Goal: Information Seeking & Learning: Find specific fact

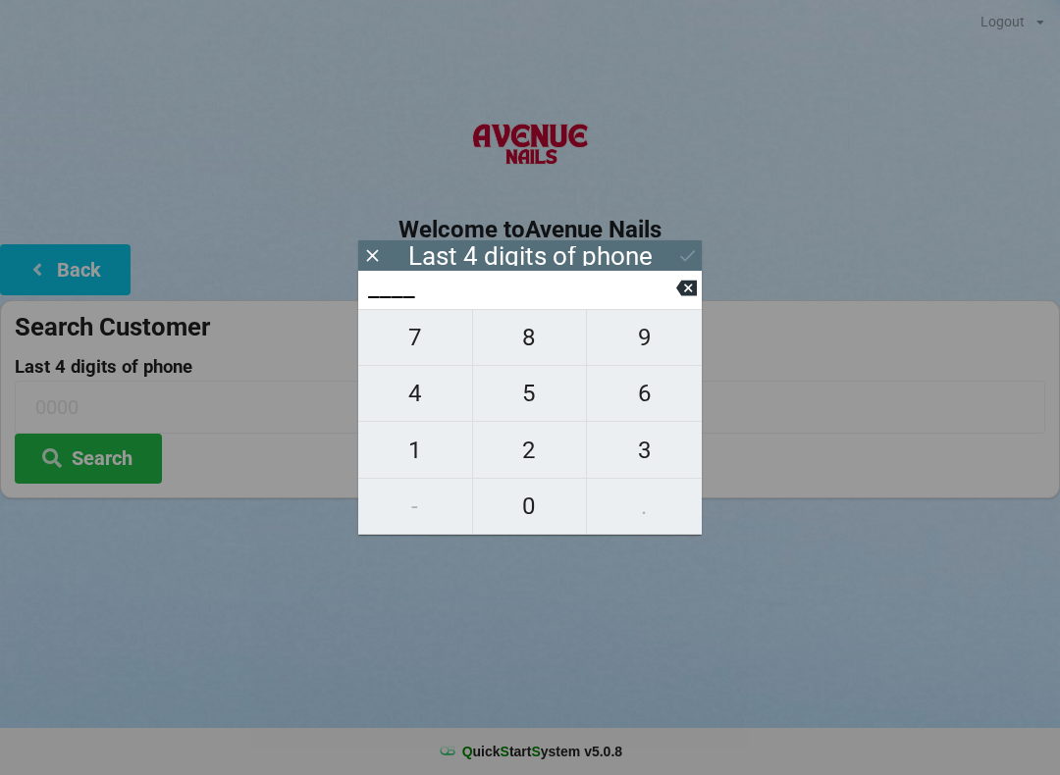
click at [448, 387] on span "4" at bounding box center [415, 393] width 114 height 41
type input "4___"
click at [645, 334] on span "9" at bounding box center [644, 337] width 115 height 41
type input "49__"
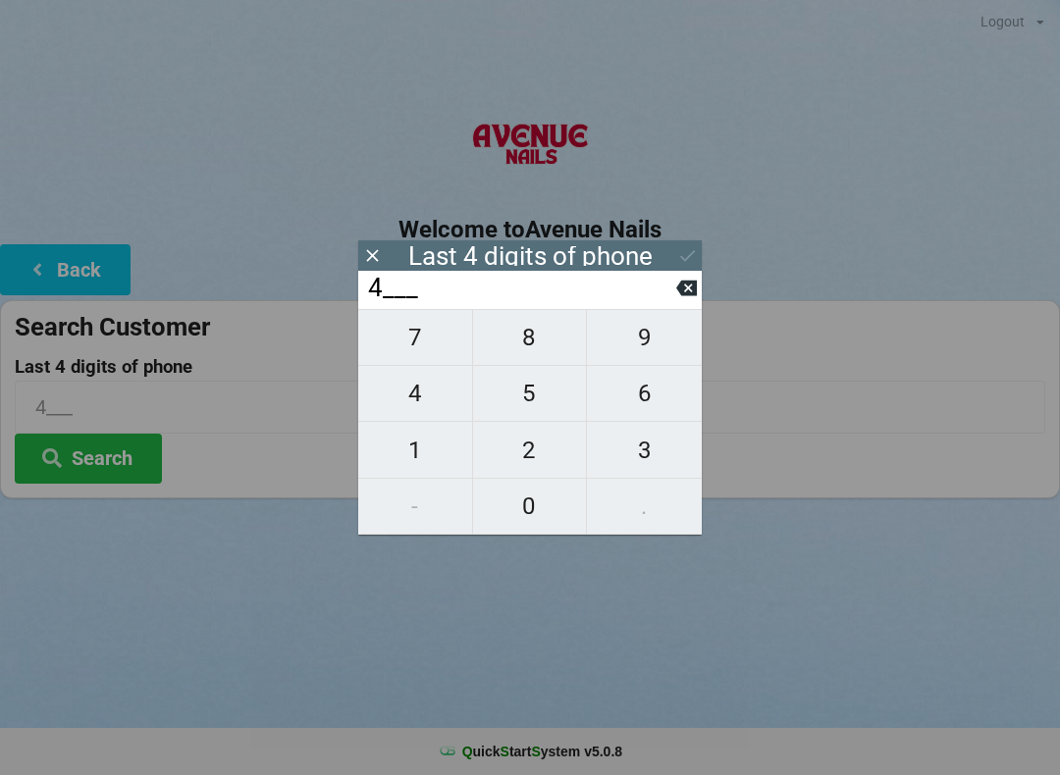
type input "49__"
click at [663, 382] on span "6" at bounding box center [644, 393] width 115 height 41
type input "496_"
click at [110, 447] on button "Search" at bounding box center [88, 459] width 147 height 50
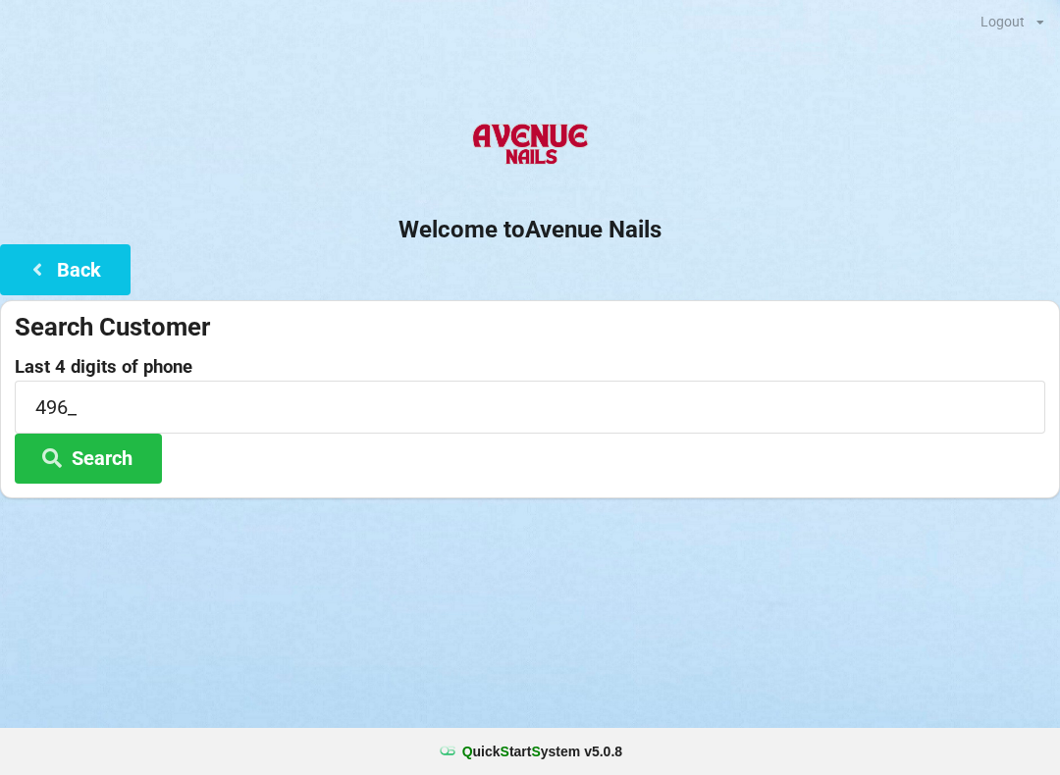
click at [86, 285] on button "Back" at bounding box center [65, 269] width 131 height 50
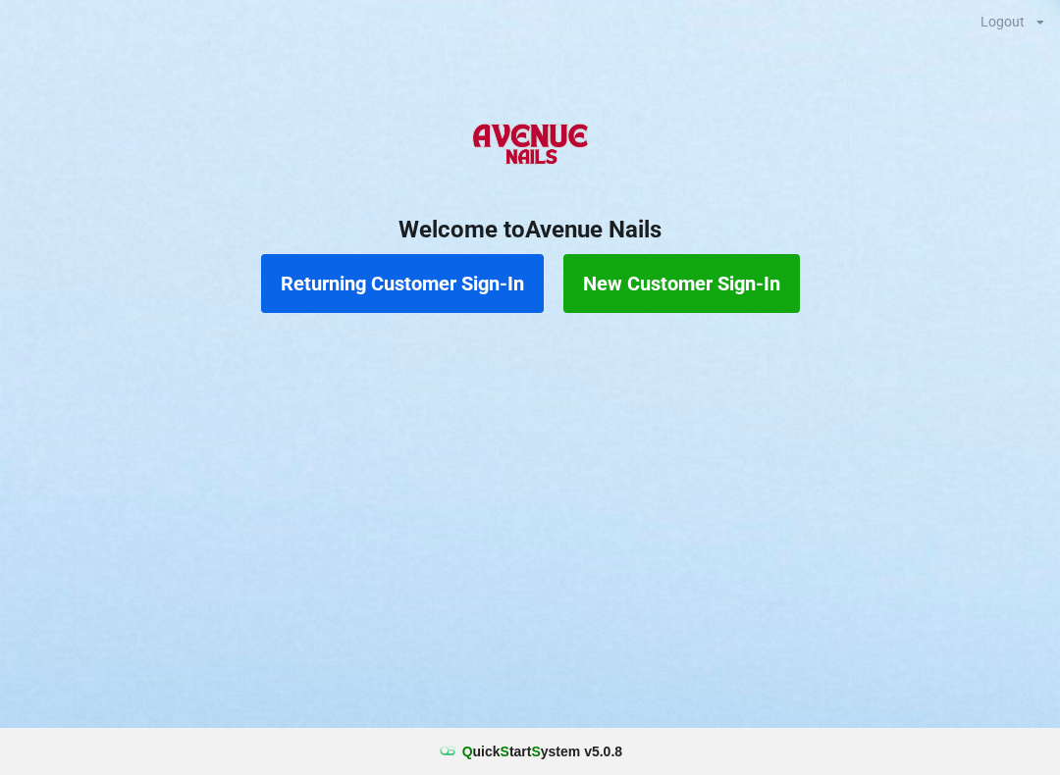
click at [417, 268] on button "Returning Customer Sign-In" at bounding box center [402, 283] width 283 height 59
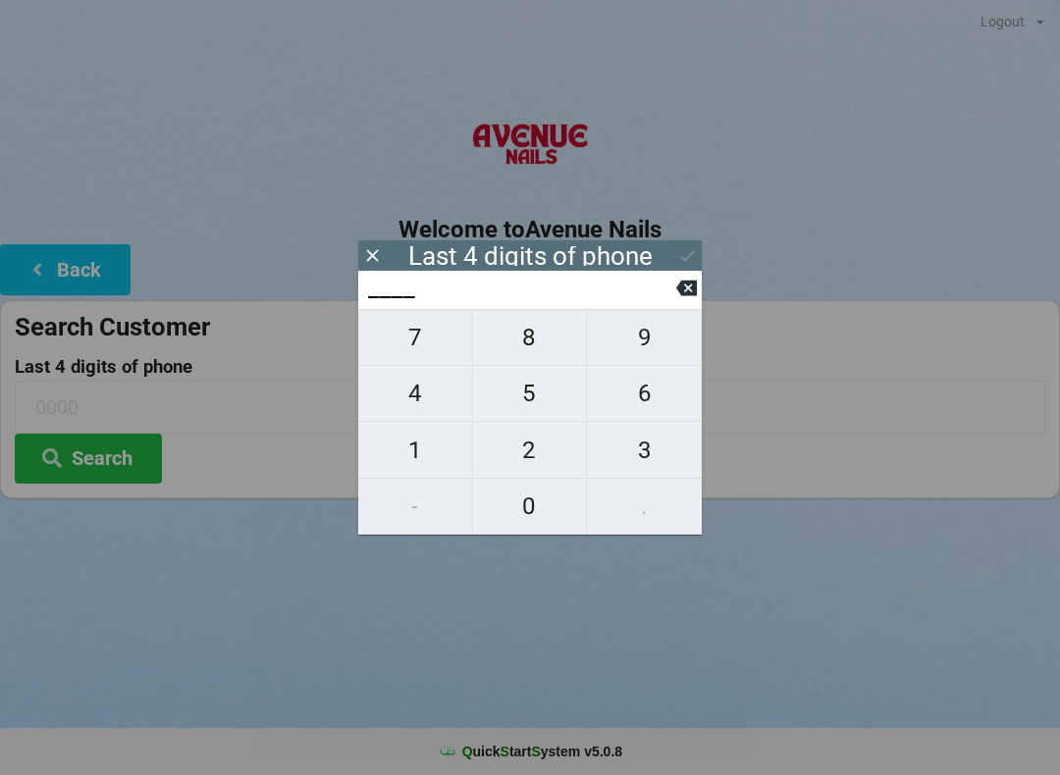
click at [411, 414] on span "4" at bounding box center [415, 393] width 114 height 41
type input "4___"
click at [632, 341] on span "9" at bounding box center [644, 337] width 115 height 41
type input "49__"
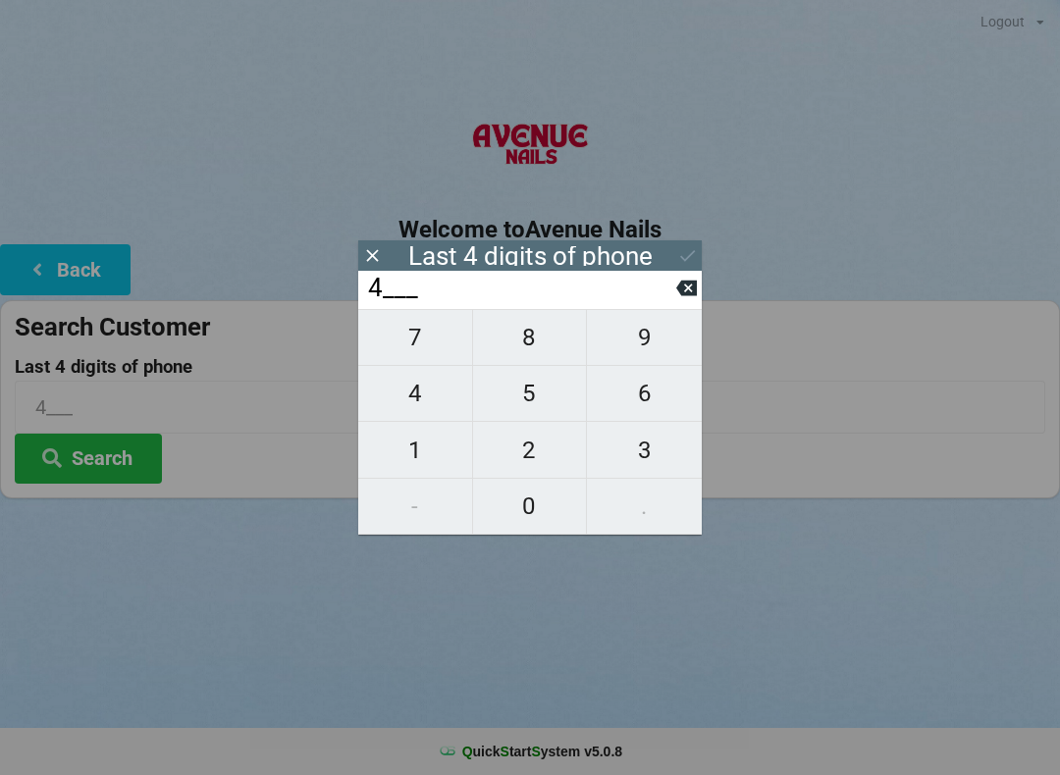
type input "49__"
click at [636, 414] on span "6" at bounding box center [644, 393] width 115 height 41
type input "496_"
click at [515, 402] on span "5" at bounding box center [530, 393] width 114 height 41
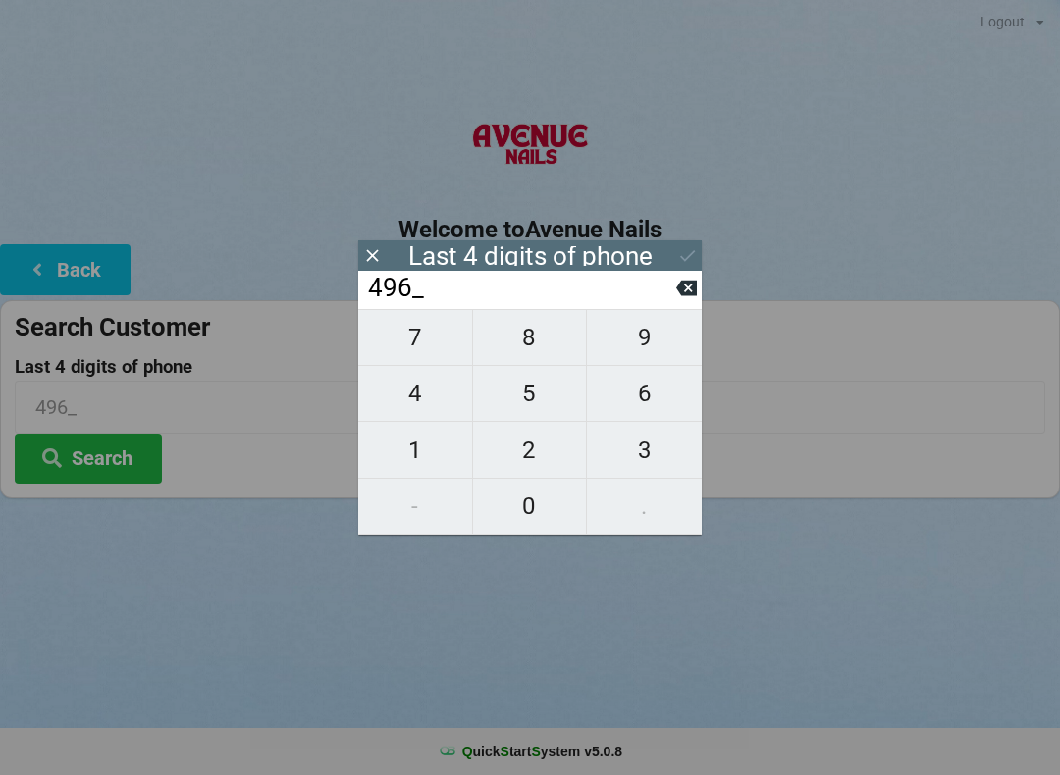
type input "4965"
click at [85, 279] on button "Back" at bounding box center [65, 269] width 131 height 50
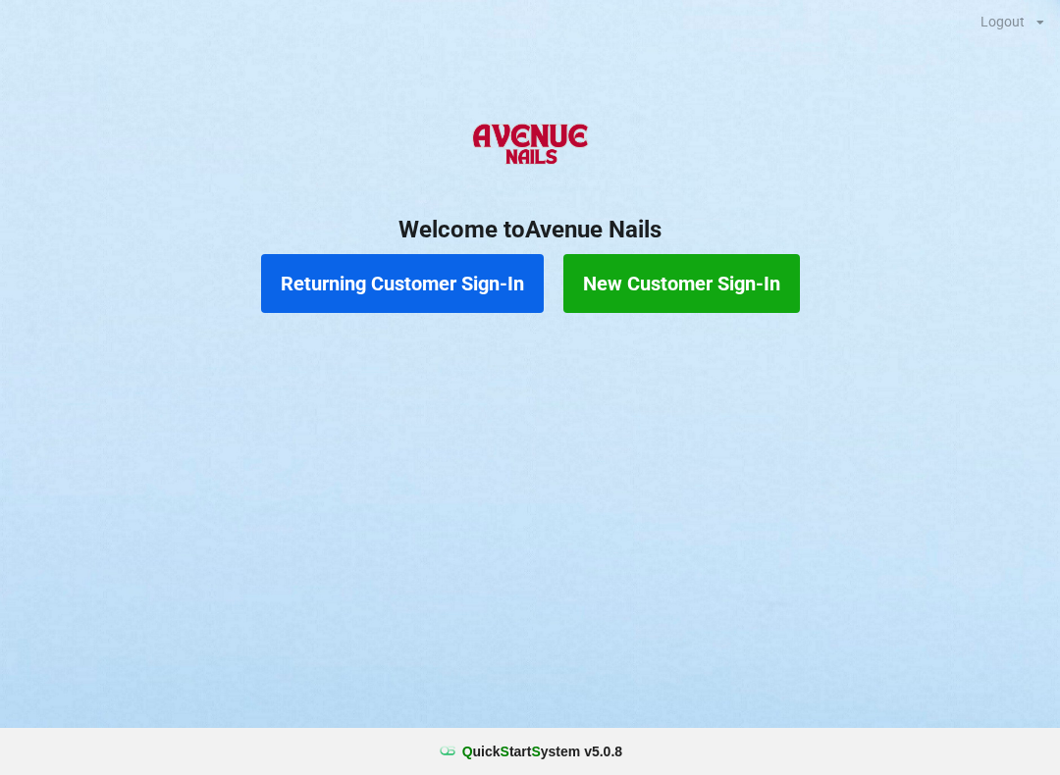
click at [392, 281] on button "Returning Customer Sign-In" at bounding box center [402, 283] width 283 height 59
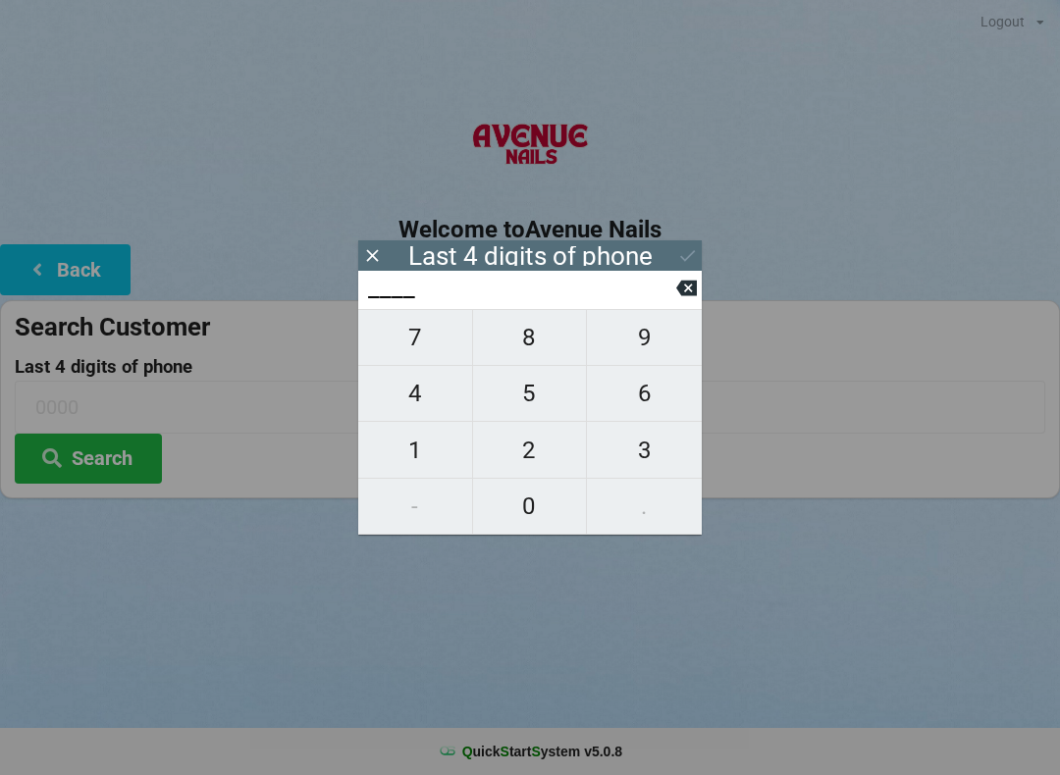
click at [429, 400] on span "4" at bounding box center [415, 393] width 114 height 41
type input "4___"
click at [658, 358] on span "9" at bounding box center [644, 337] width 115 height 41
type input "49__"
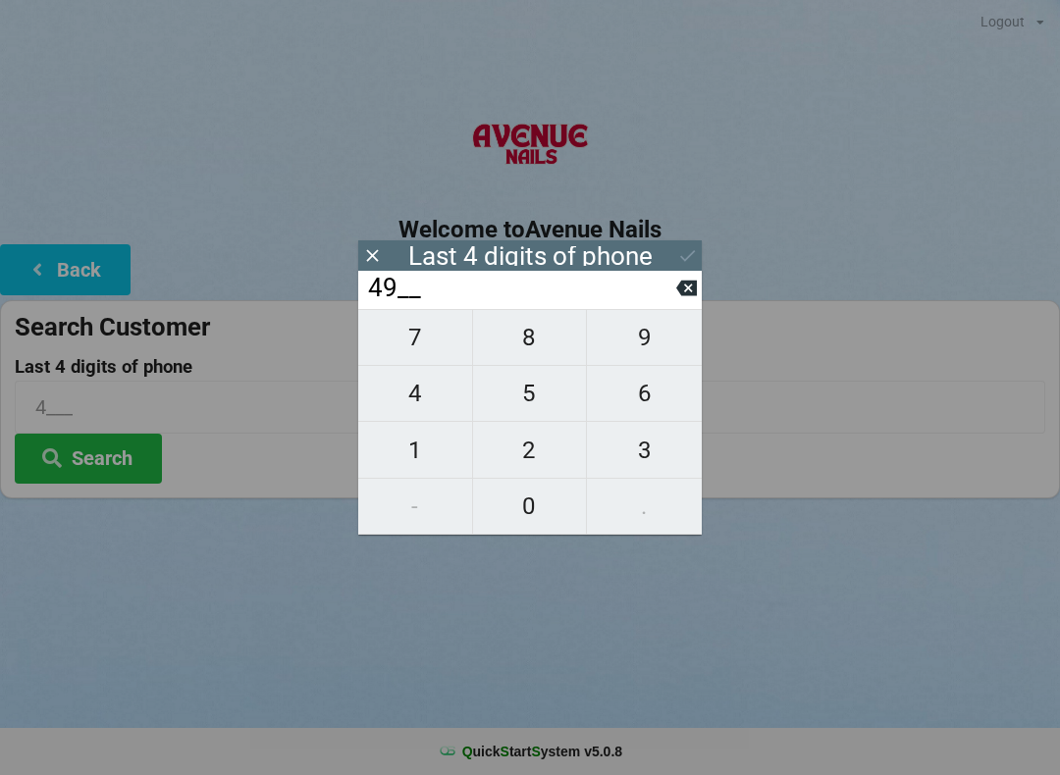
type input "49__"
click at [645, 402] on span "6" at bounding box center [644, 393] width 115 height 41
type input "496_"
click at [522, 400] on span "5" at bounding box center [530, 393] width 114 height 41
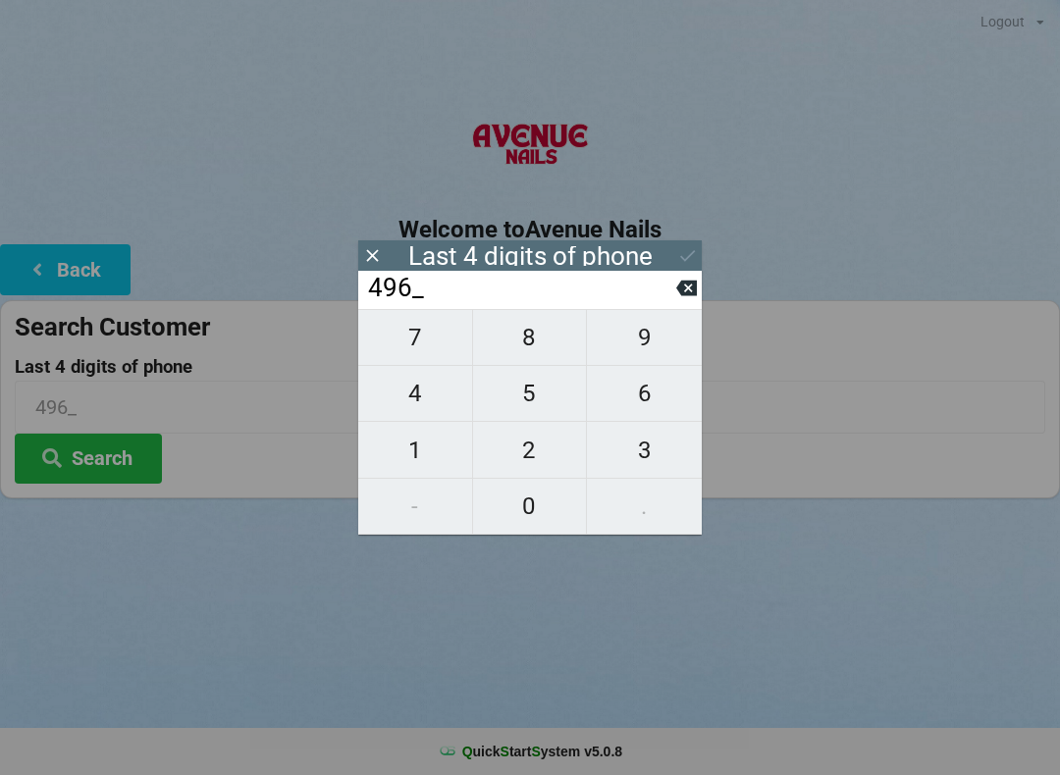
type input "4965"
click at [120, 449] on button "Search" at bounding box center [88, 459] width 147 height 50
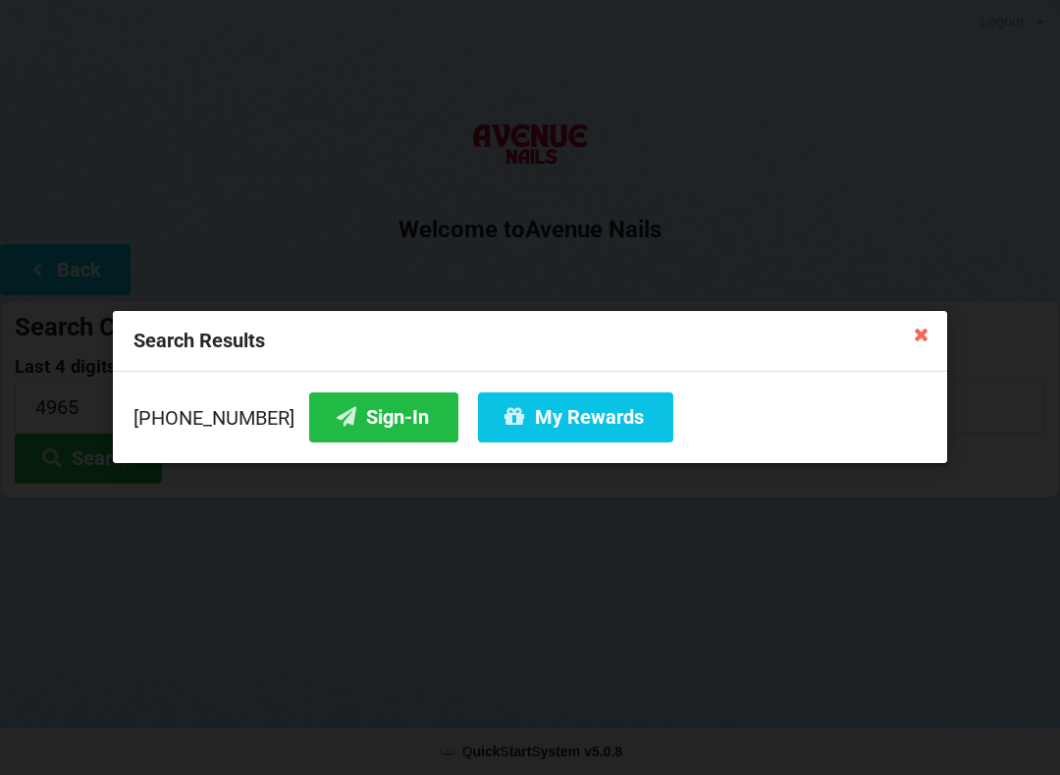
click at [566, 438] on button "My Rewards" at bounding box center [575, 418] width 195 height 50
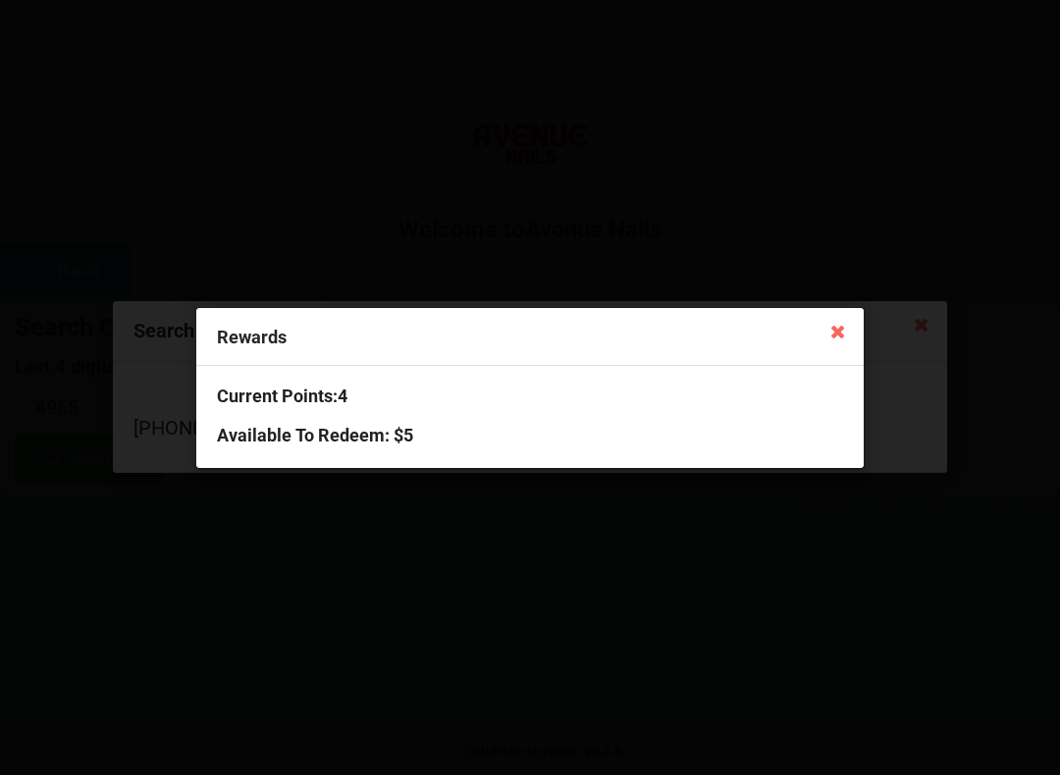
click at [725, 543] on div "Rewards Current Points: 4 Available To Redeem : $5" at bounding box center [530, 387] width 1060 height 775
click at [846, 331] on icon at bounding box center [837, 330] width 31 height 31
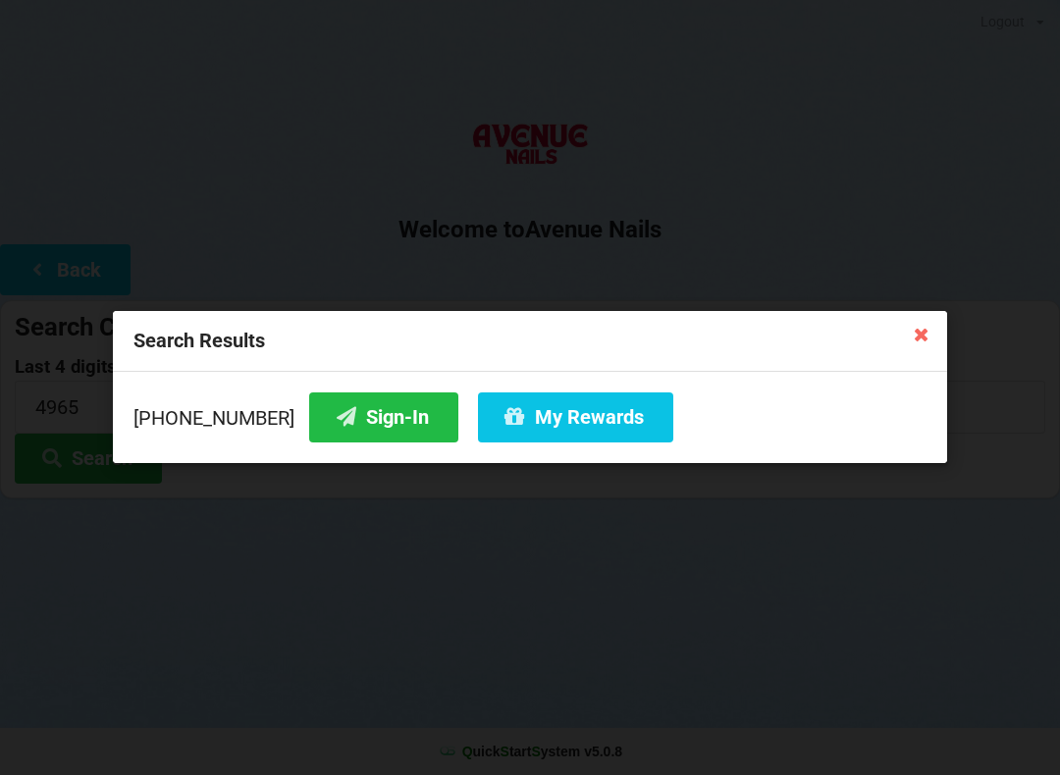
click at [918, 320] on icon at bounding box center [921, 333] width 31 height 31
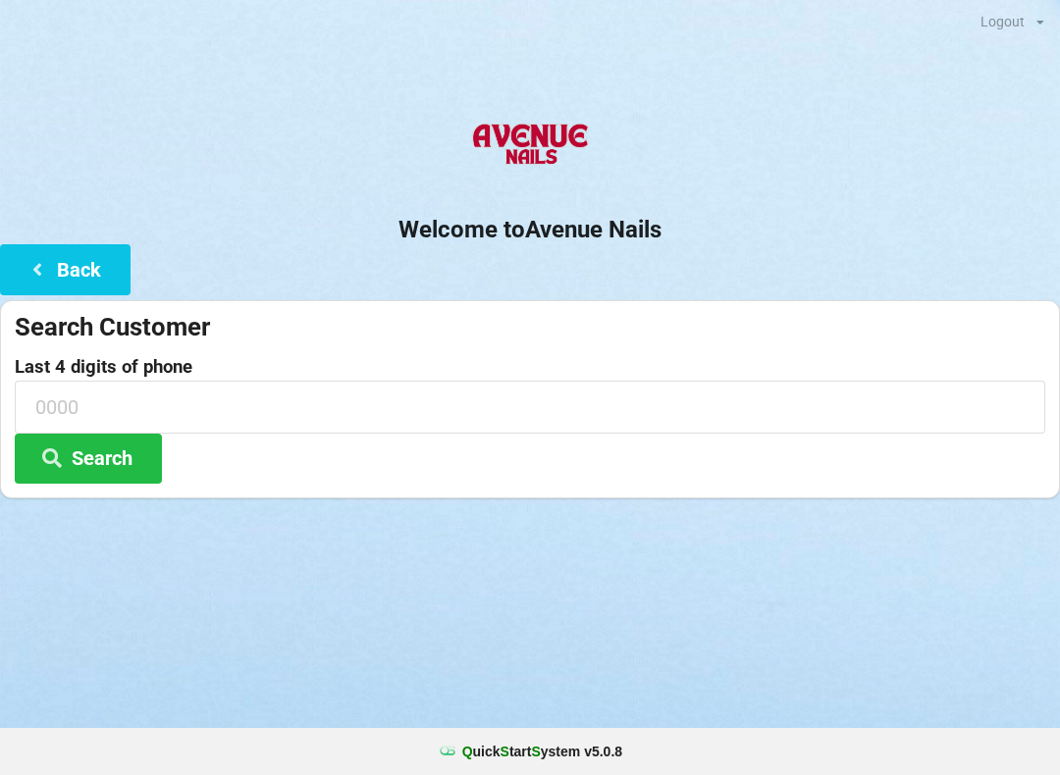
click at [913, 317] on div "Search Customer" at bounding box center [530, 327] width 1030 height 32
click at [247, 393] on input at bounding box center [530, 407] width 1030 height 52
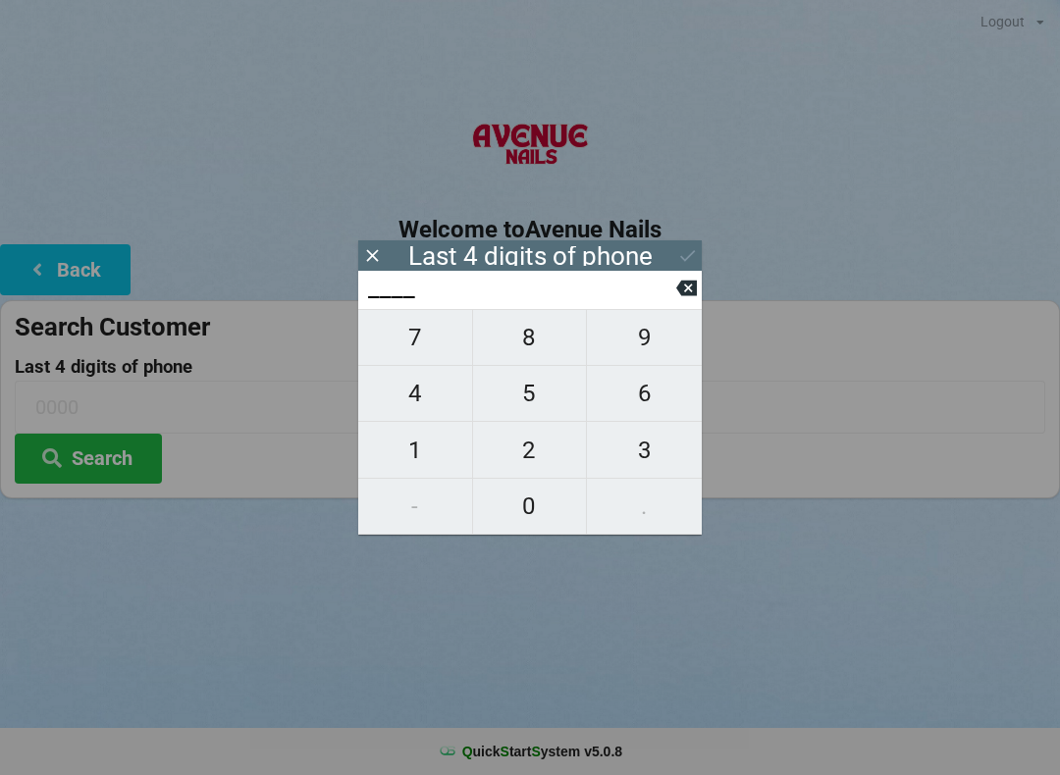
click at [430, 394] on span "4" at bounding box center [415, 393] width 114 height 41
type input "4___"
click at [418, 339] on span "7" at bounding box center [415, 337] width 114 height 41
type input "47__"
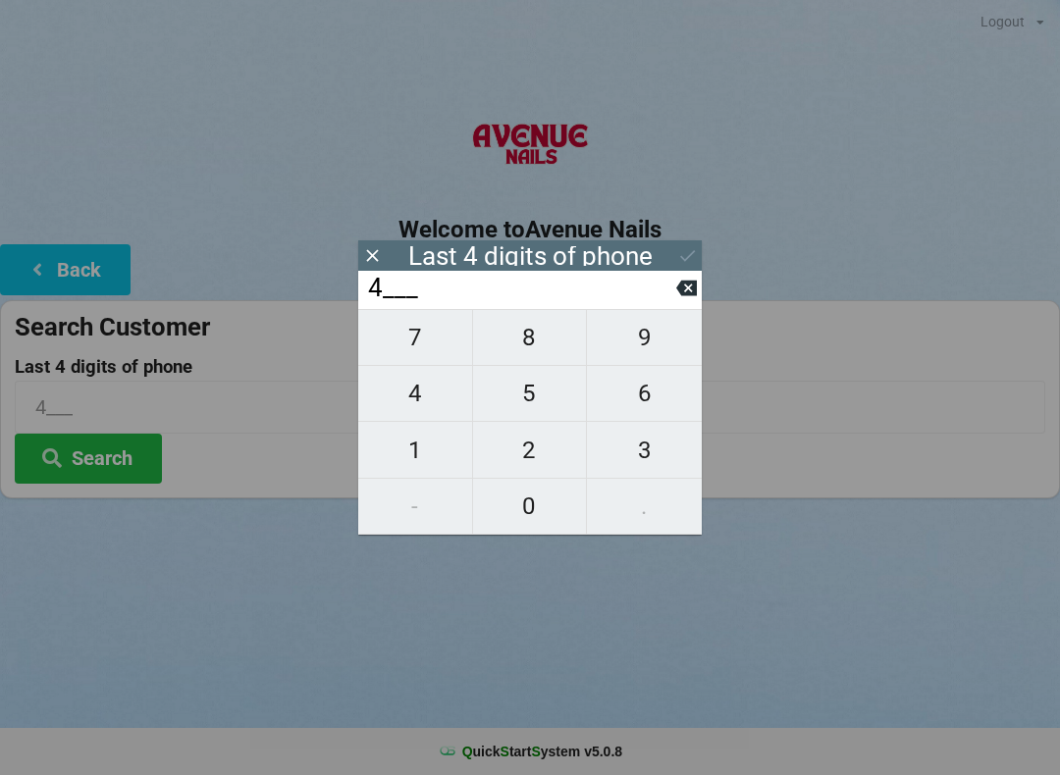
type input "47__"
click at [539, 411] on span "5" at bounding box center [530, 393] width 114 height 41
type input "475_"
click at [545, 345] on span "8" at bounding box center [530, 337] width 114 height 41
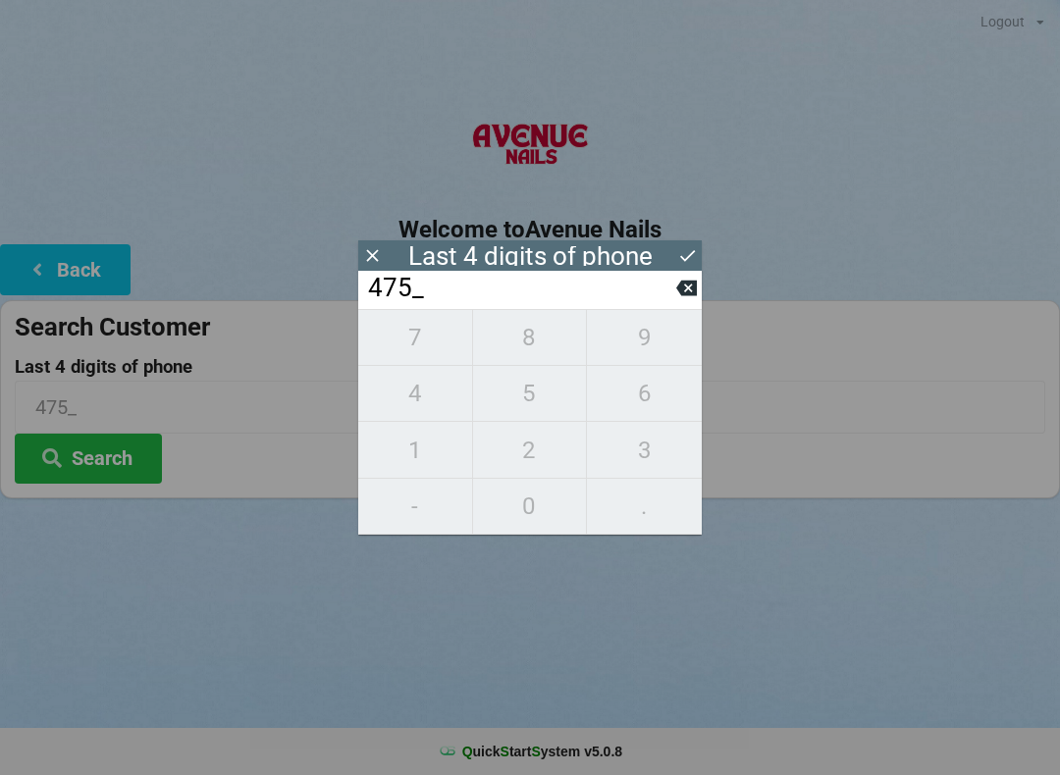
type input "4758"
click at [683, 251] on icon at bounding box center [687, 255] width 21 height 21
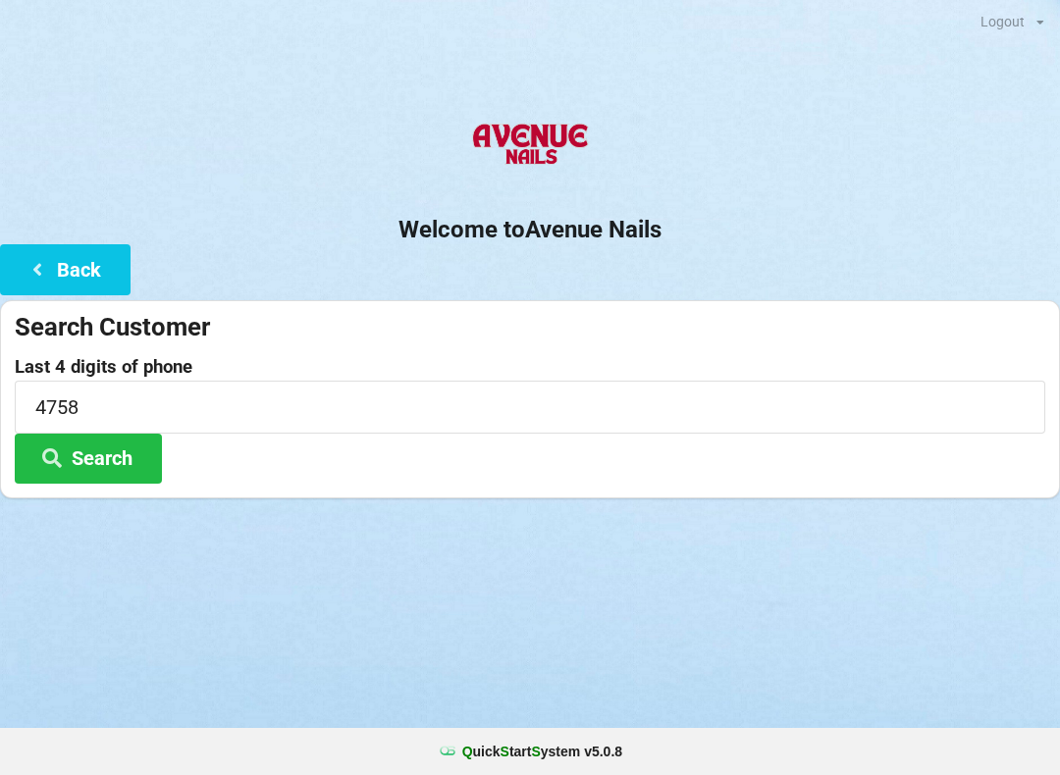
click at [88, 470] on button "Search" at bounding box center [88, 459] width 147 height 50
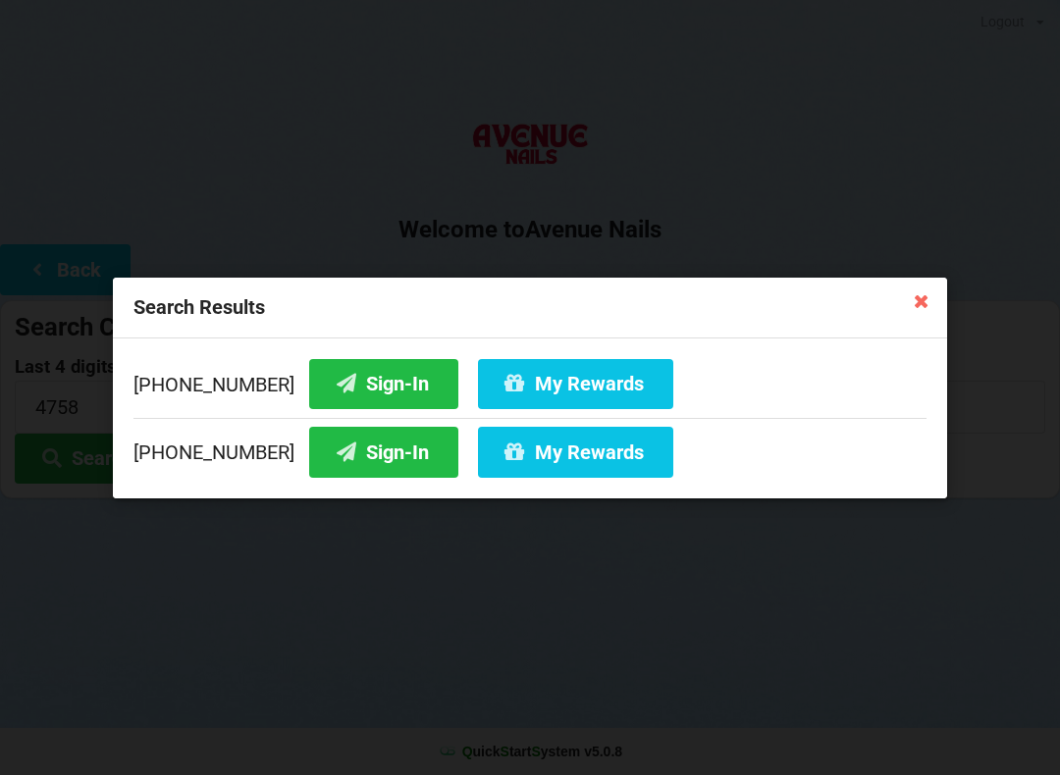
click at [396, 376] on button "Sign-In" at bounding box center [383, 383] width 149 height 50
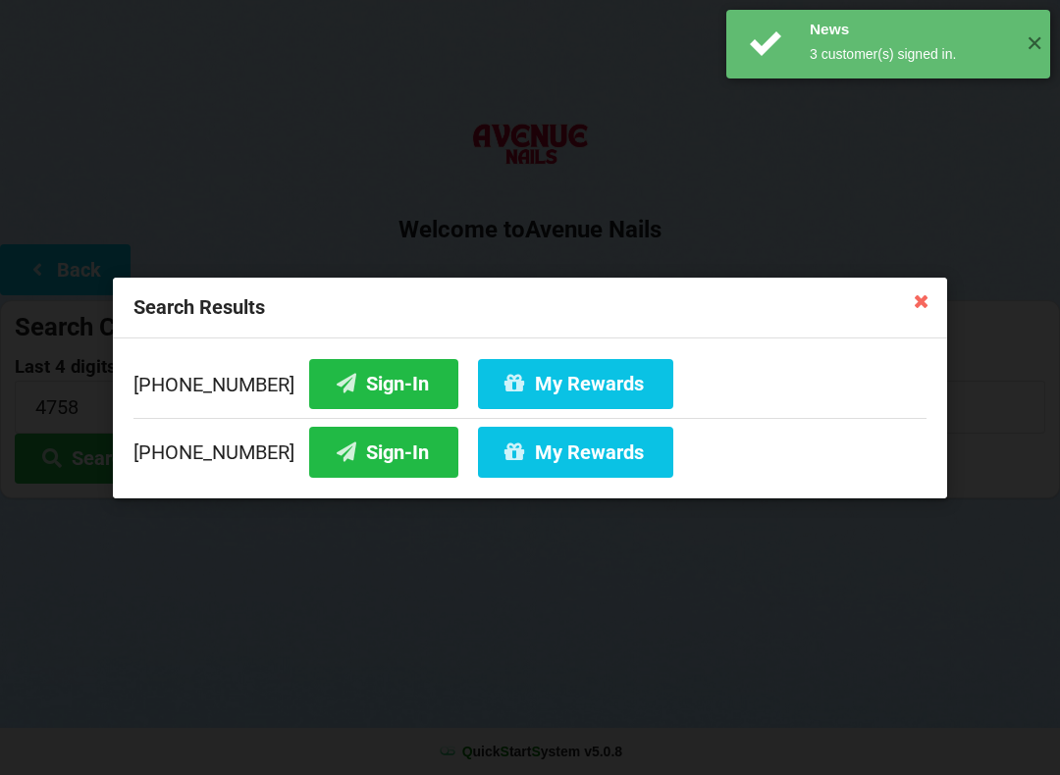
click at [554, 371] on button "My Rewards" at bounding box center [575, 383] width 195 height 50
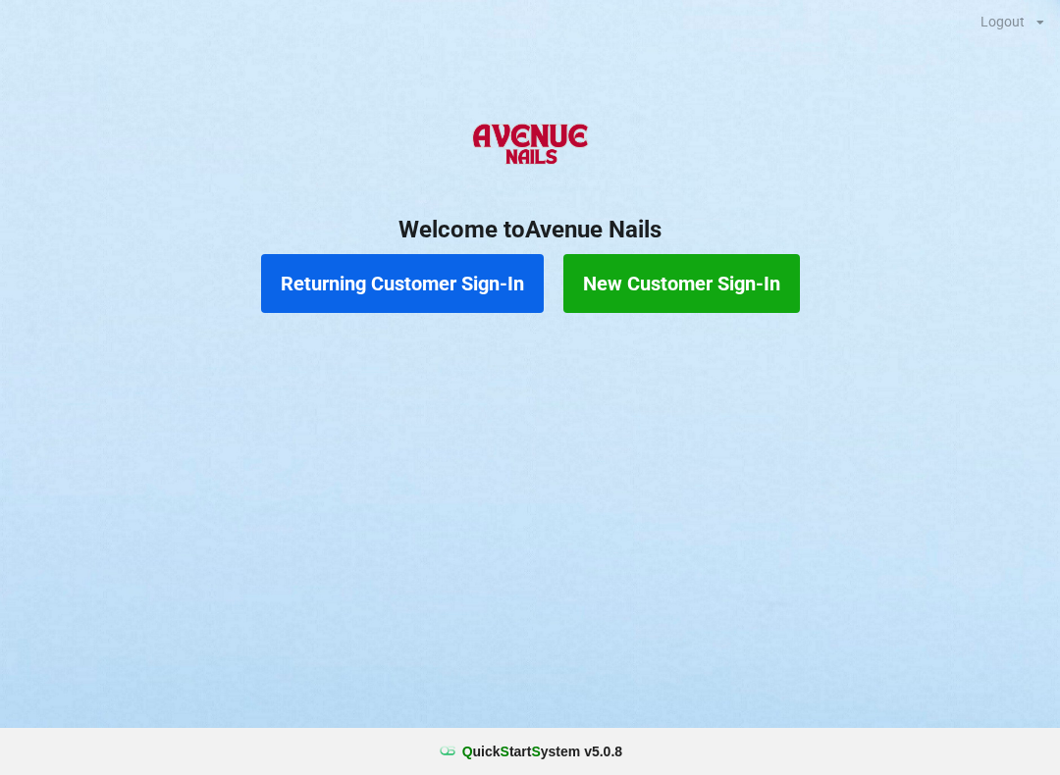
click at [465, 290] on button "Returning Customer Sign-In" at bounding box center [402, 283] width 283 height 59
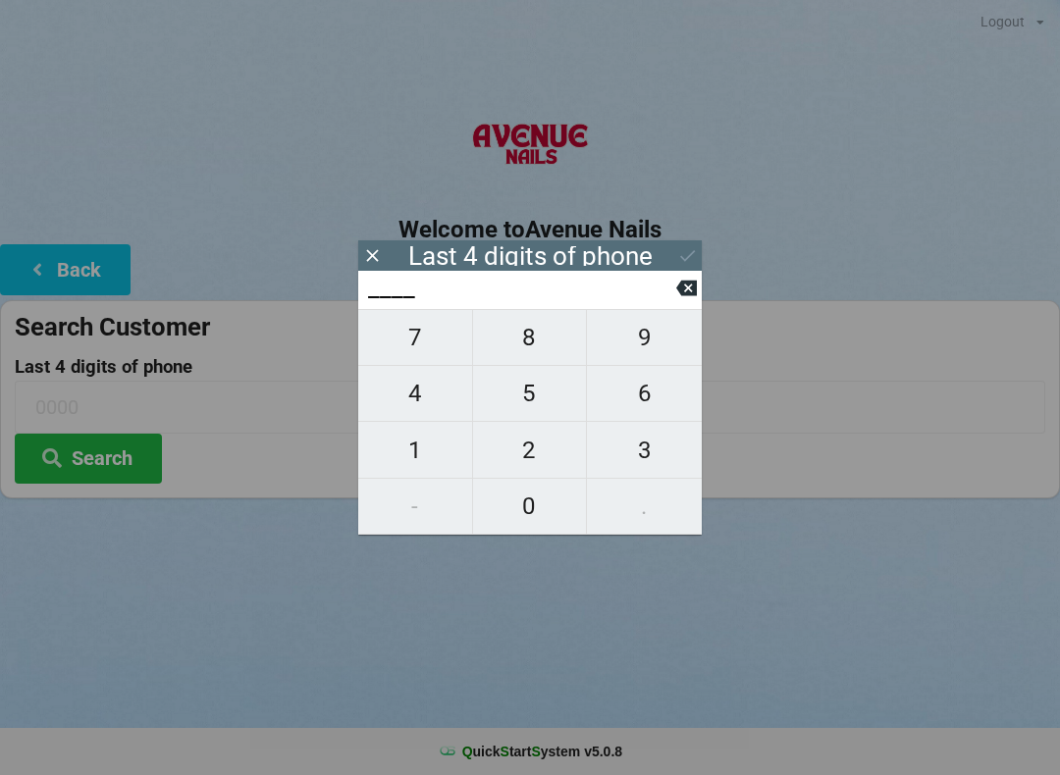
click at [437, 387] on span "4" at bounding box center [415, 393] width 114 height 41
type input "4___"
click at [440, 352] on span "7" at bounding box center [415, 337] width 114 height 41
type input "47__"
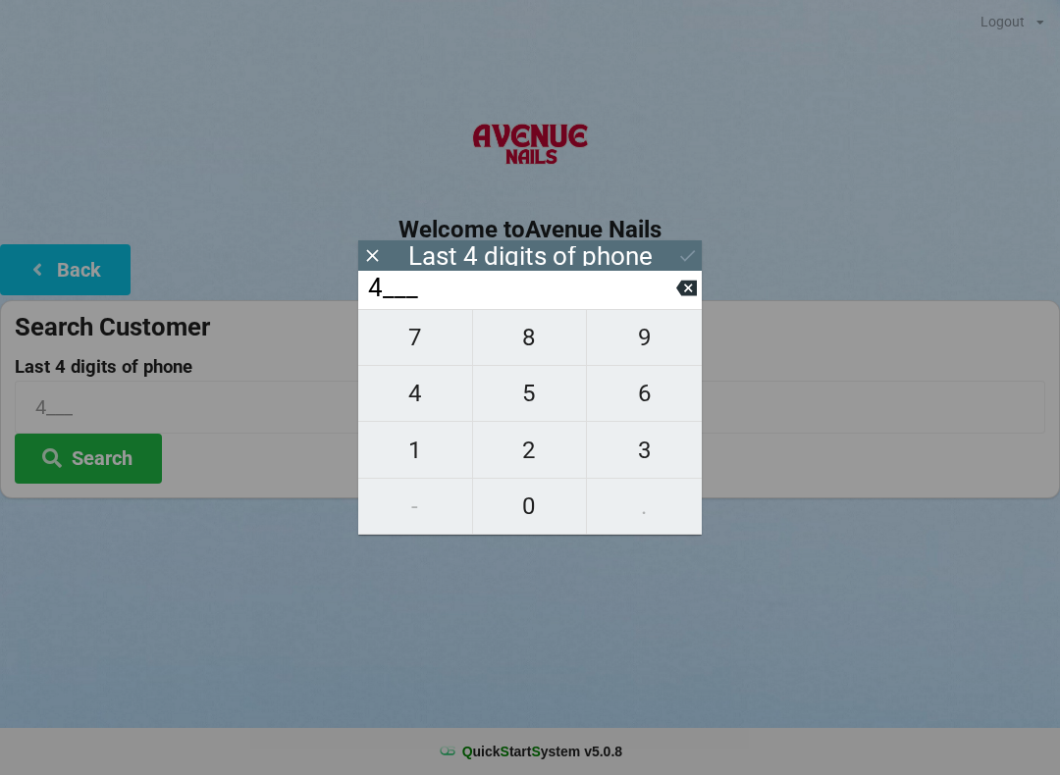
type input "47__"
click at [527, 391] on span "5" at bounding box center [530, 393] width 114 height 41
type input "475_"
click at [523, 353] on span "8" at bounding box center [530, 337] width 114 height 41
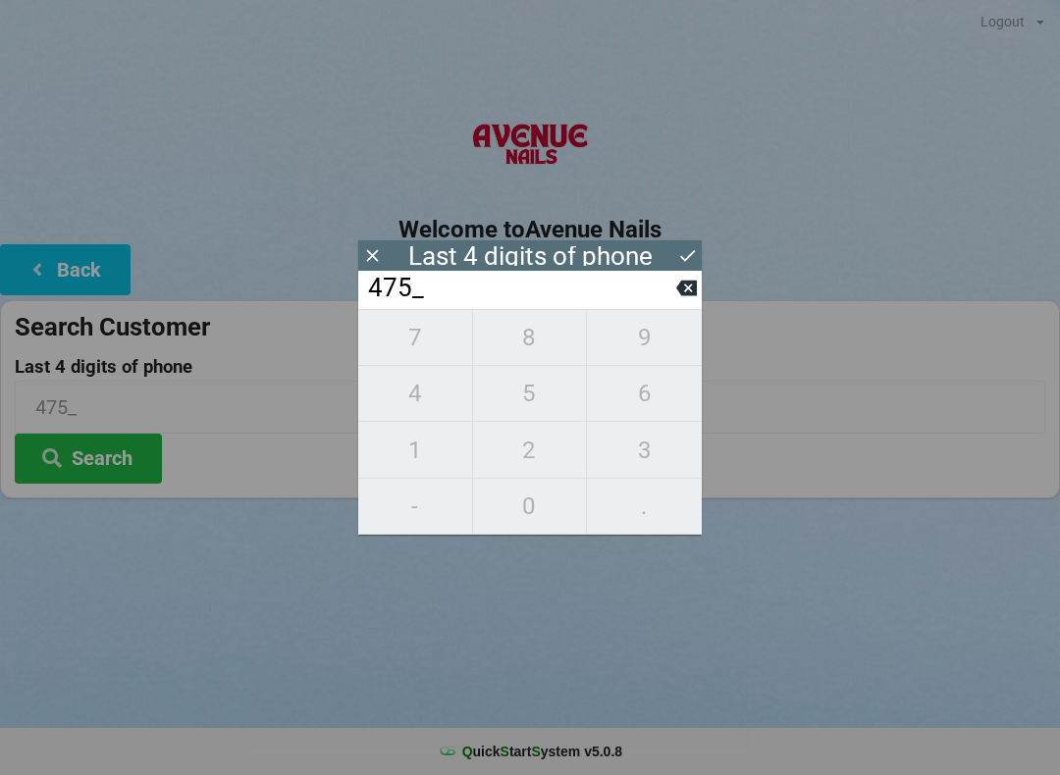
type input "4758"
click at [677, 253] on icon at bounding box center [687, 255] width 21 height 21
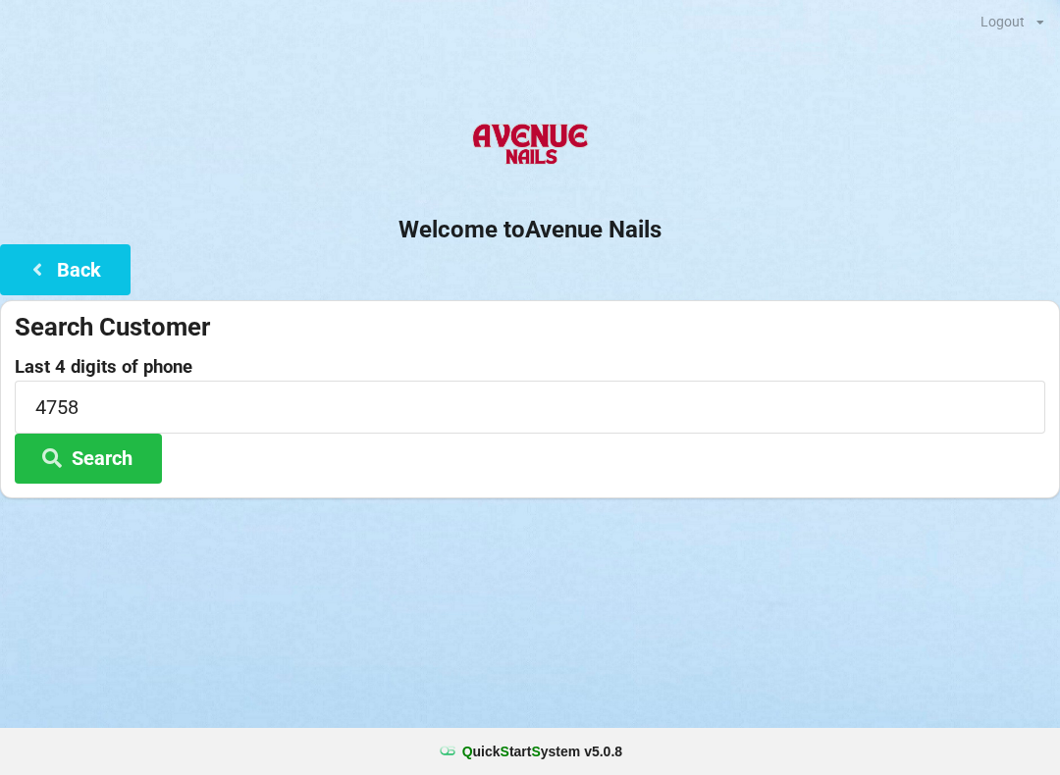
click at [112, 455] on button "Search" at bounding box center [88, 459] width 147 height 50
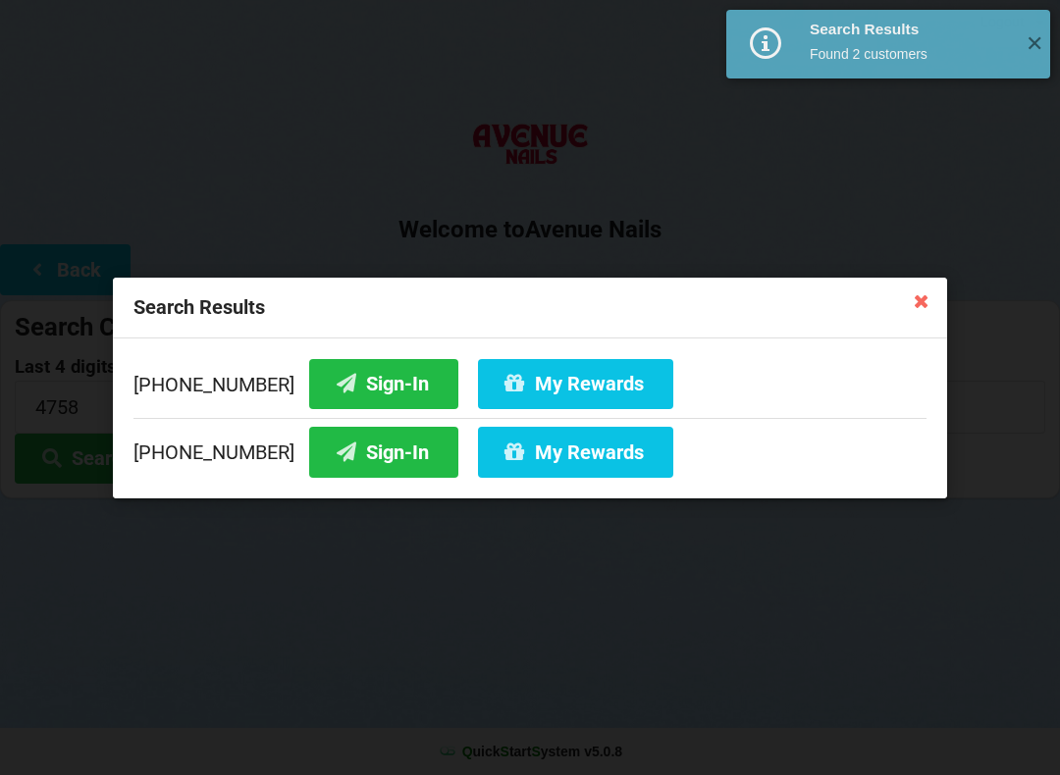
click at [538, 387] on button "My Rewards" at bounding box center [575, 383] width 195 height 50
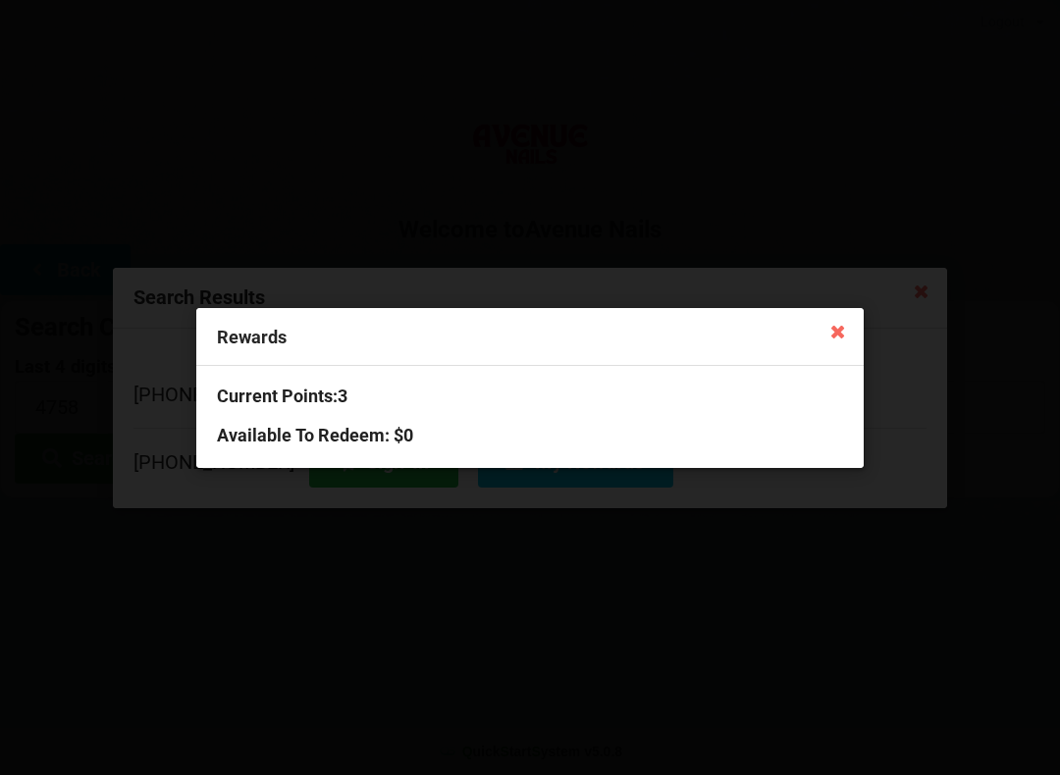
click at [838, 323] on icon at bounding box center [837, 330] width 31 height 31
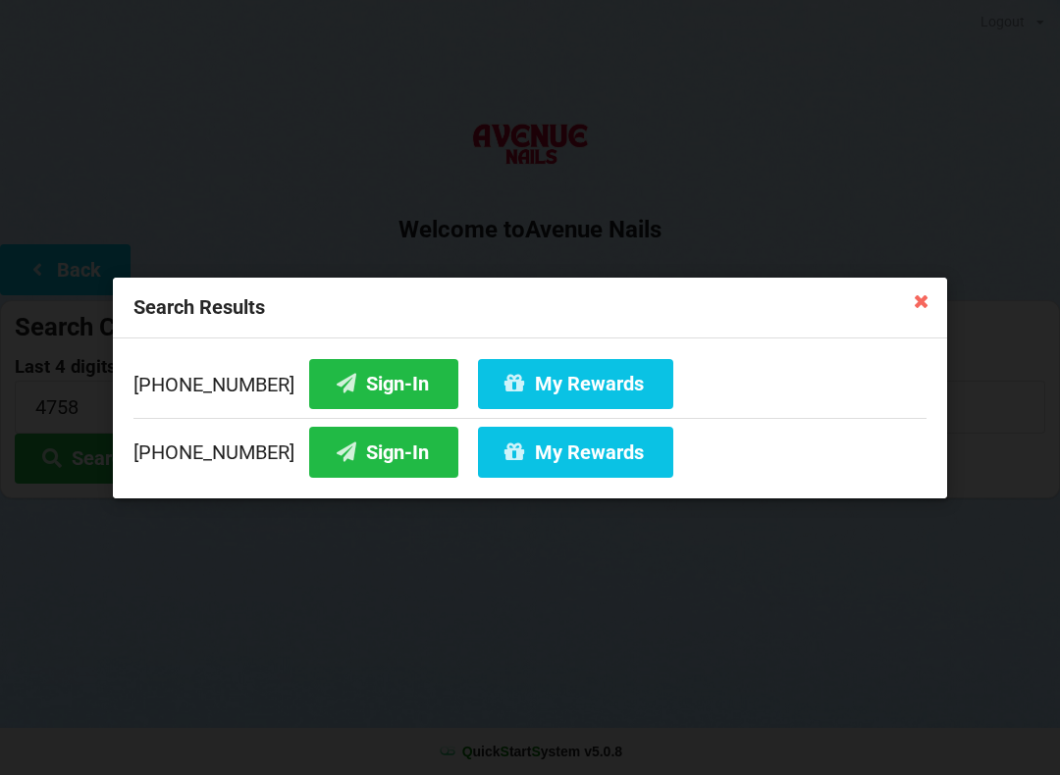
click at [375, 390] on button "Sign-In" at bounding box center [383, 383] width 149 height 50
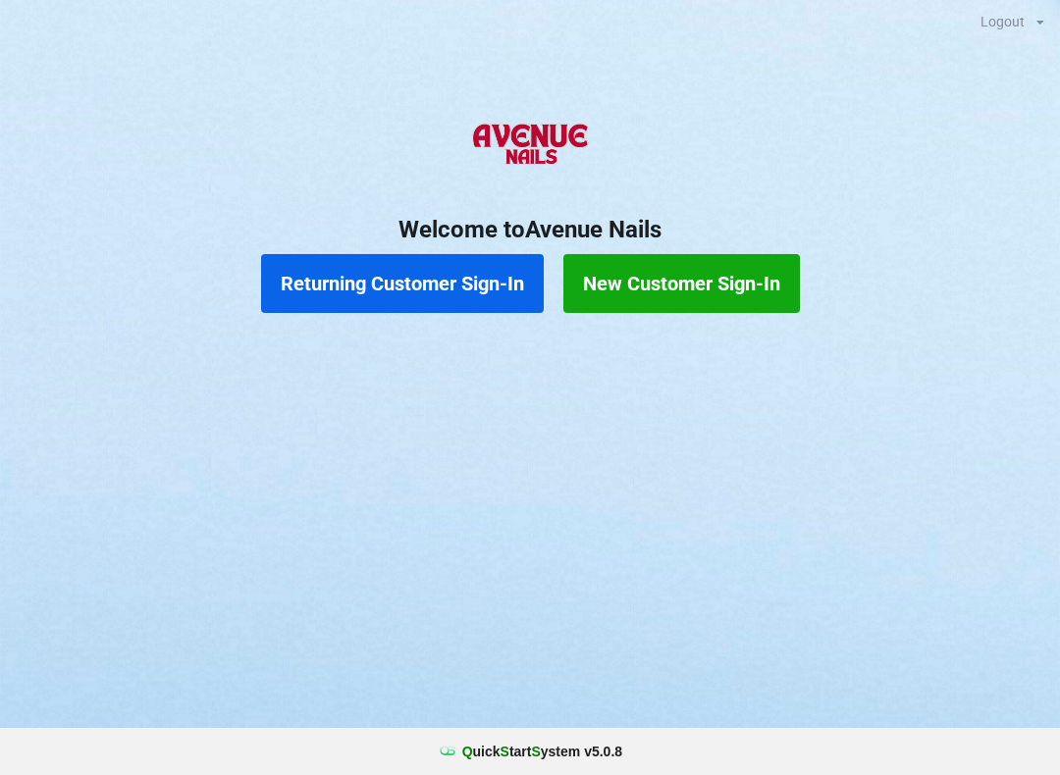
click at [459, 289] on button "Returning Customer Sign-In" at bounding box center [402, 283] width 283 height 59
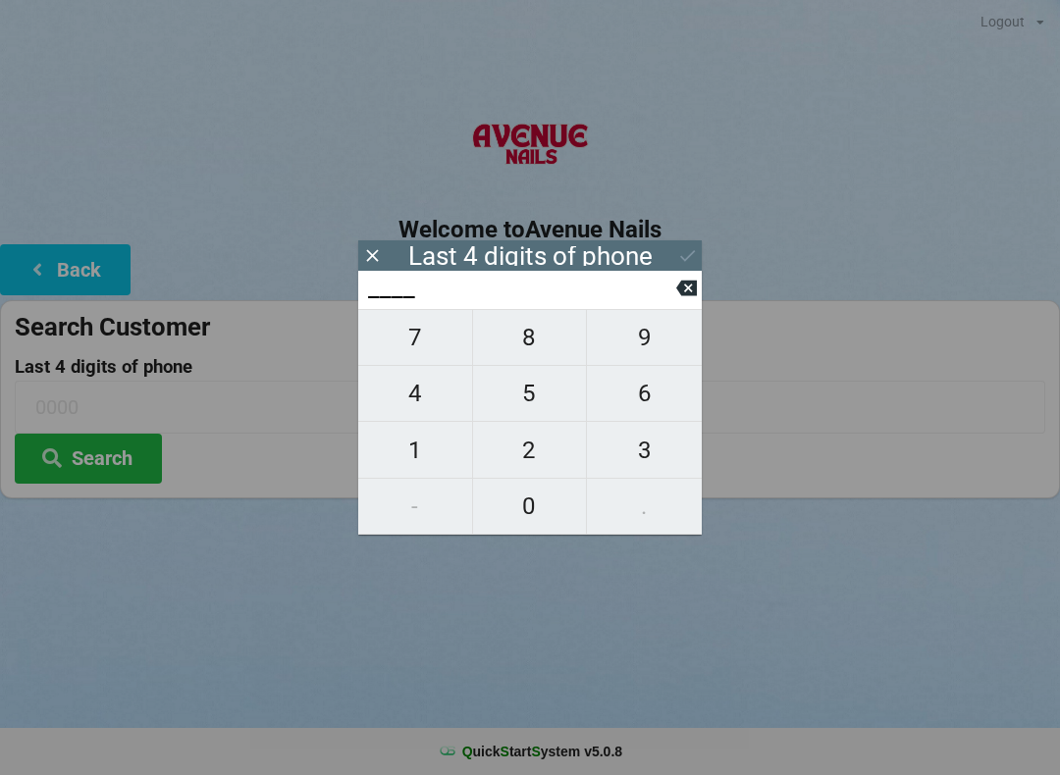
click at [434, 389] on span "4" at bounding box center [415, 393] width 114 height 41
type input "4___"
click at [433, 354] on span "7" at bounding box center [415, 337] width 114 height 41
type input "47__"
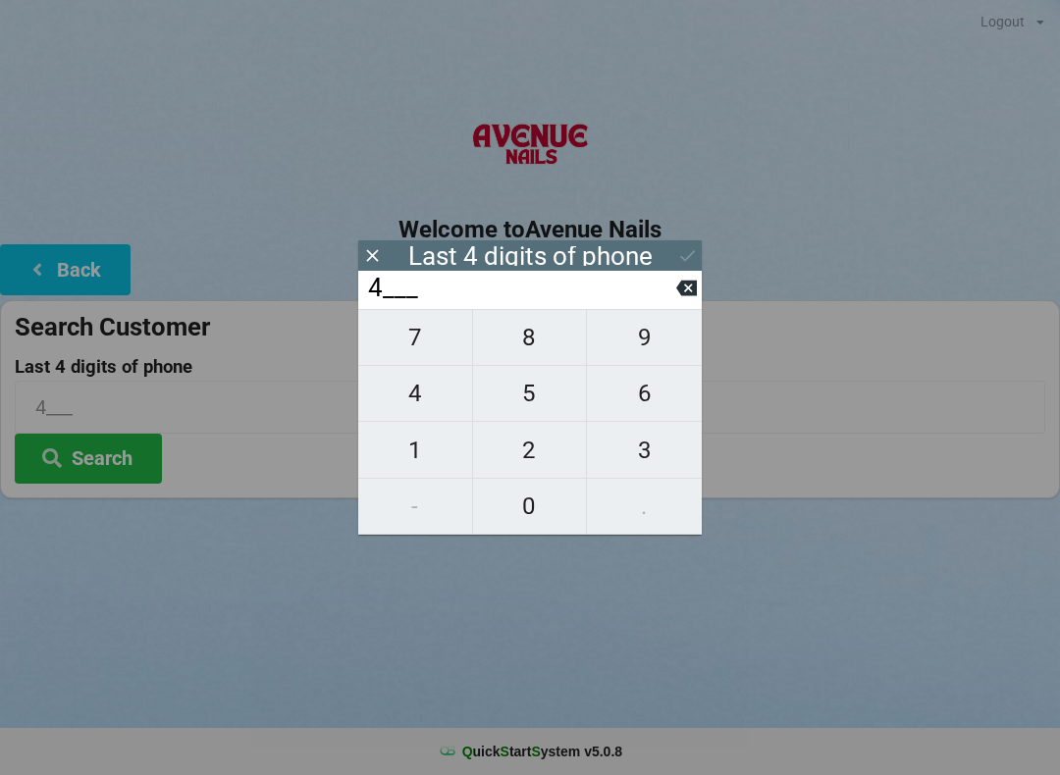
type input "47__"
click at [535, 405] on span "5" at bounding box center [530, 393] width 114 height 41
type input "475_"
click at [530, 358] on span "8" at bounding box center [530, 337] width 114 height 41
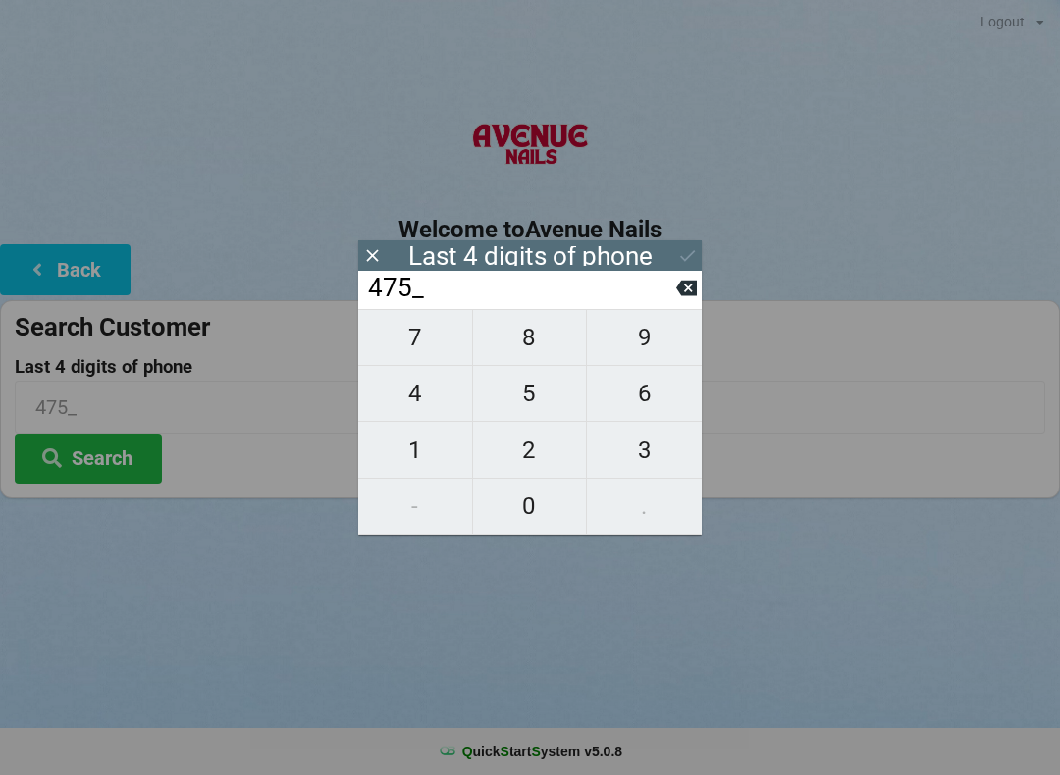
type input "4758"
click at [672, 274] on input "4758" at bounding box center [521, 288] width 310 height 31
click at [690, 262] on icon at bounding box center [687, 255] width 21 height 21
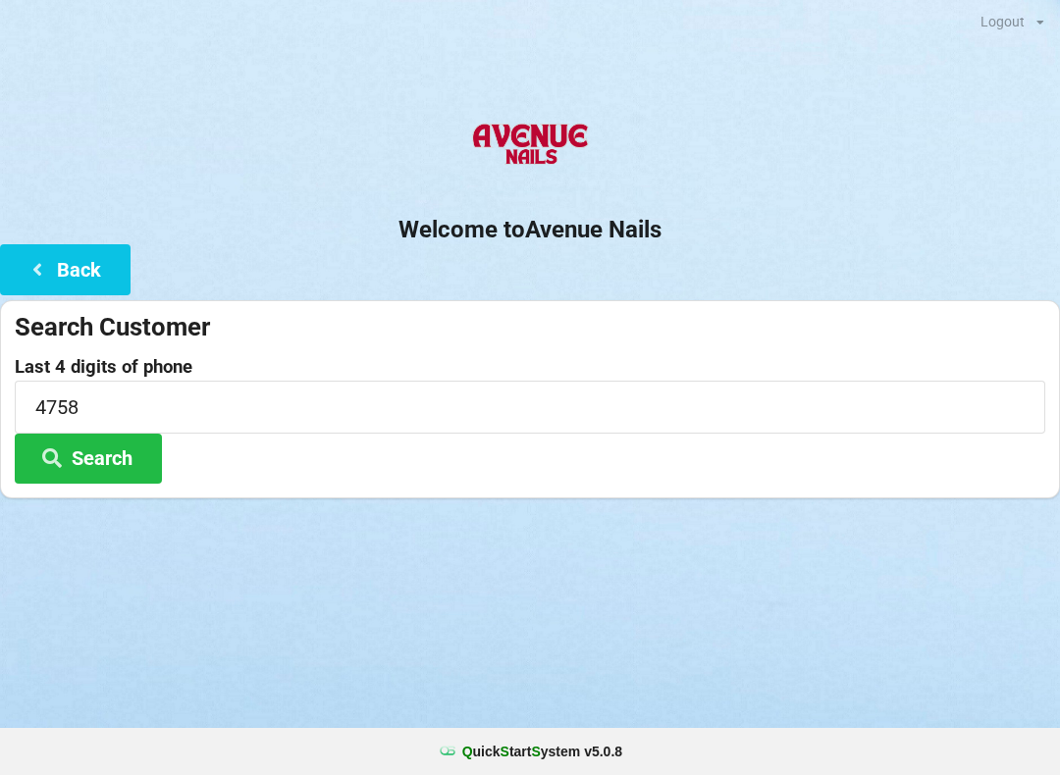
click at [108, 470] on button "Search" at bounding box center [88, 459] width 147 height 50
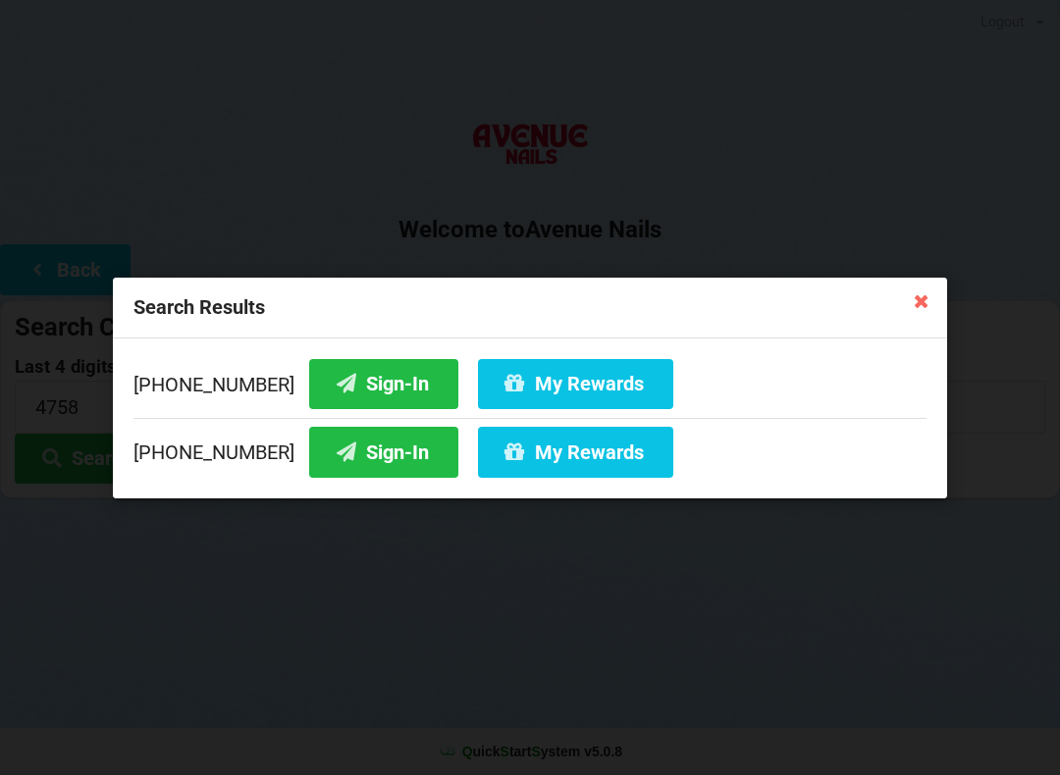
click at [505, 373] on button "My Rewards" at bounding box center [575, 383] width 195 height 50
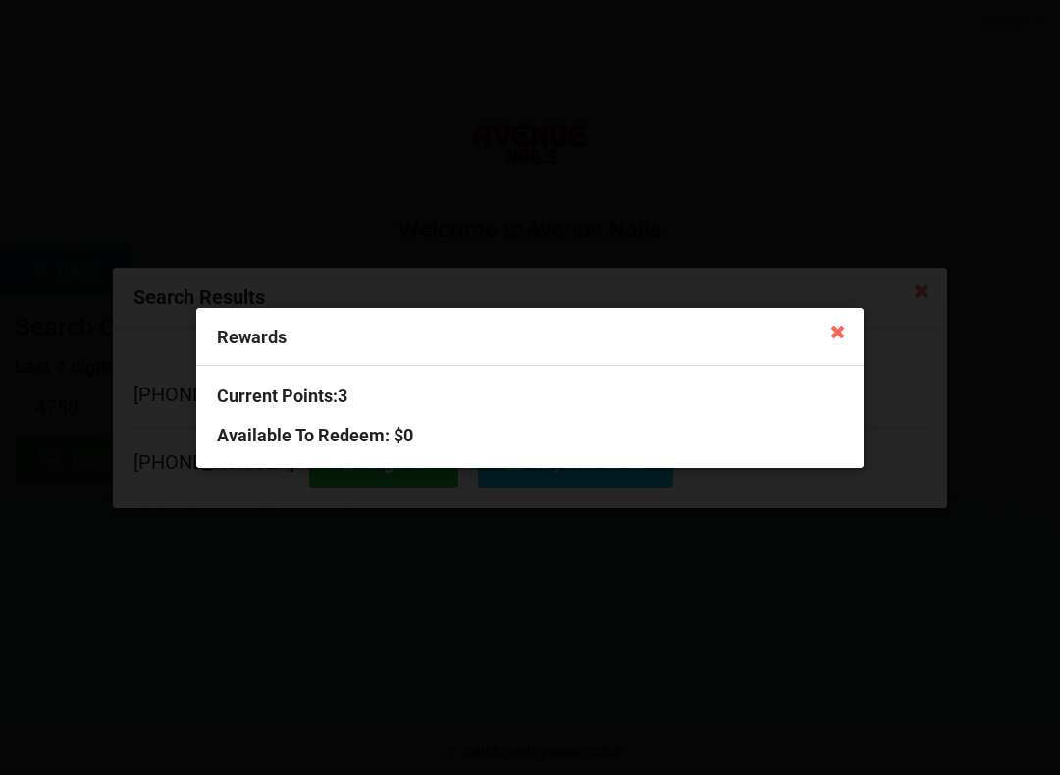
click at [843, 324] on icon at bounding box center [837, 330] width 31 height 31
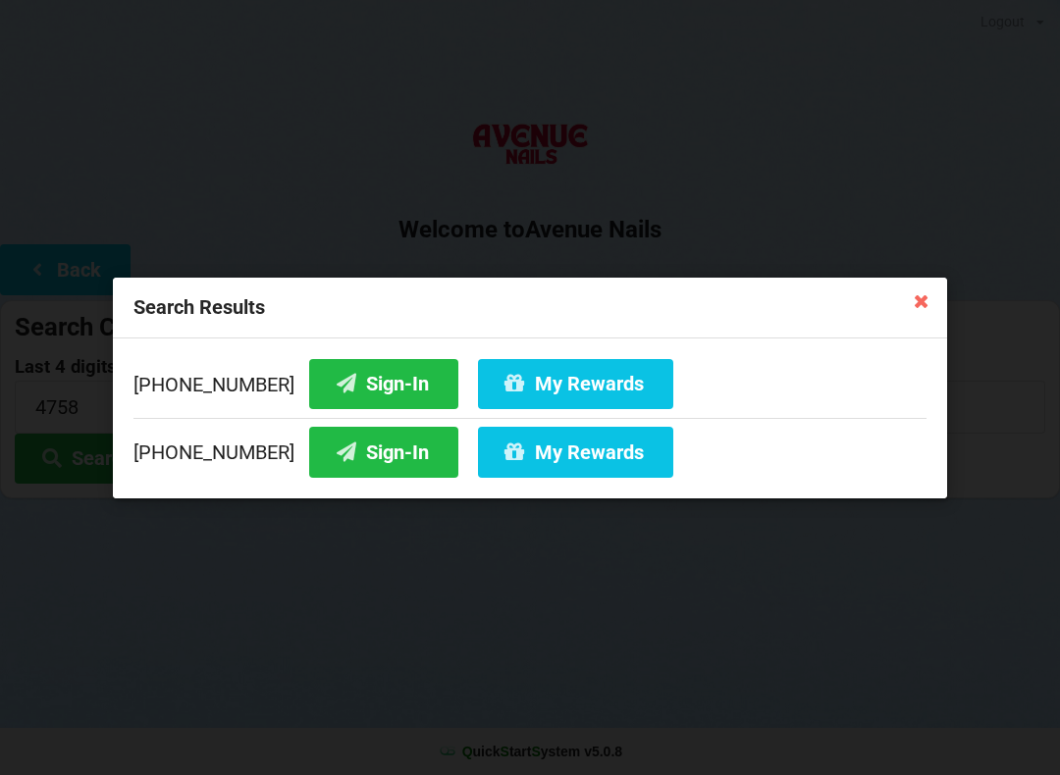
click at [862, 341] on div "[PHONE_NUMBER] Sign-In My Rewards [PHONE_NUMBER] Sign-In My Rewards" at bounding box center [530, 418] width 834 height 160
click at [954, 288] on div "Search Results [PHONE_NUMBER] Sign-In My Rewards [PHONE_NUMBER] Sign-In My Rewa…" at bounding box center [530, 387] width 1060 height 775
click at [909, 314] on icon at bounding box center [921, 300] width 31 height 31
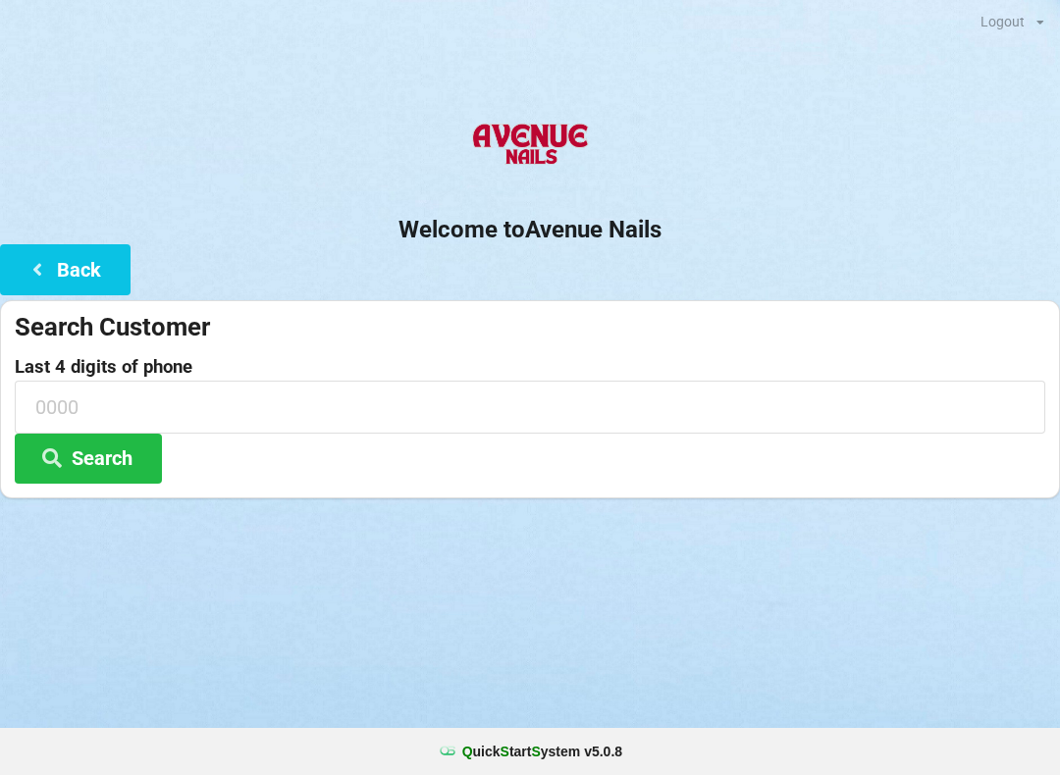
click at [919, 331] on div "Search Customer" at bounding box center [530, 327] width 1030 height 32
click at [102, 437] on button "Search" at bounding box center [88, 459] width 147 height 50
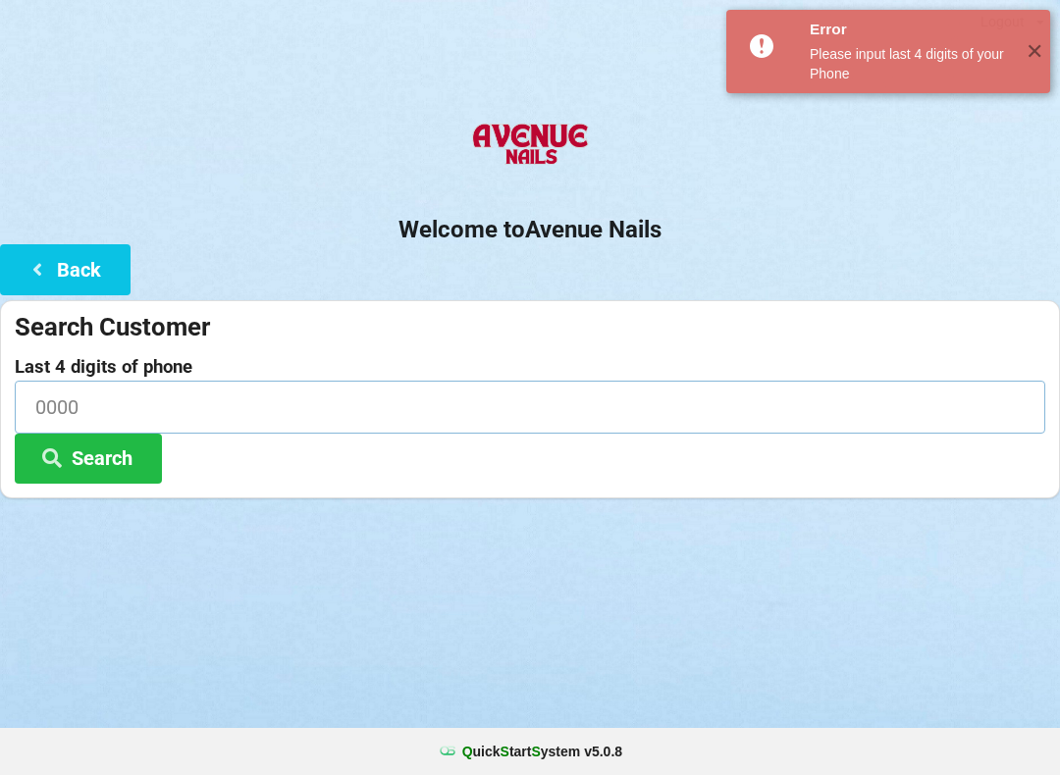
click at [301, 404] on input at bounding box center [530, 407] width 1030 height 52
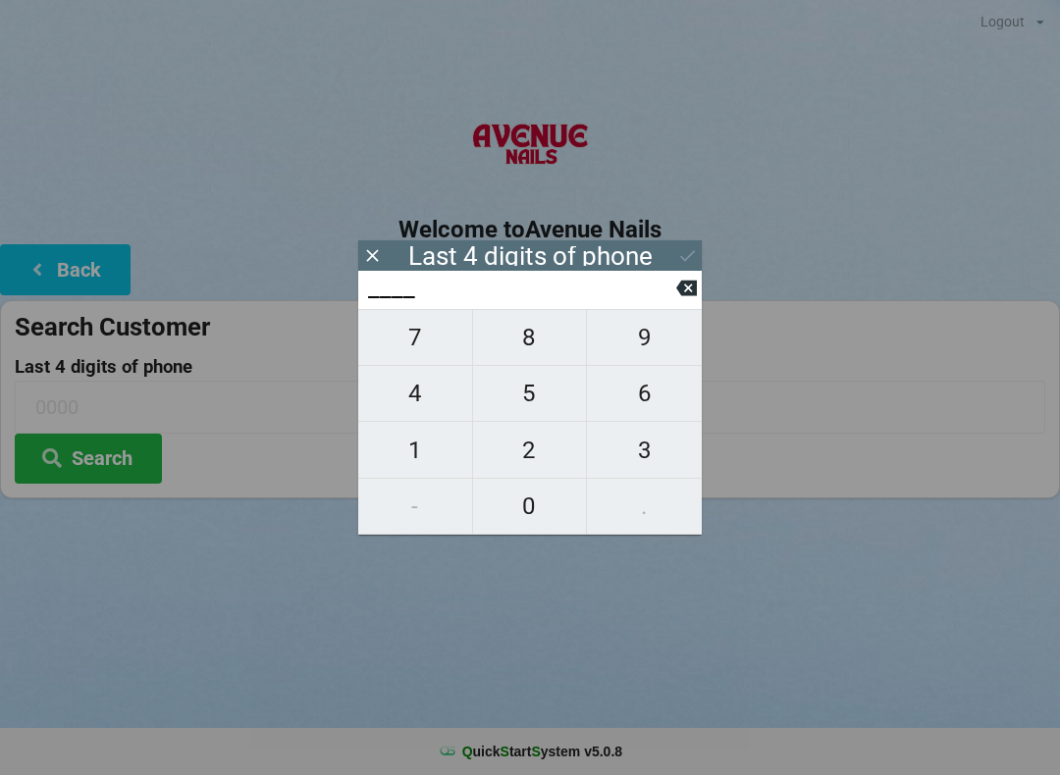
click at [645, 458] on span "3" at bounding box center [644, 450] width 115 height 41
type input "3___"
click at [530, 348] on span "8" at bounding box center [530, 337] width 114 height 41
type input "38__"
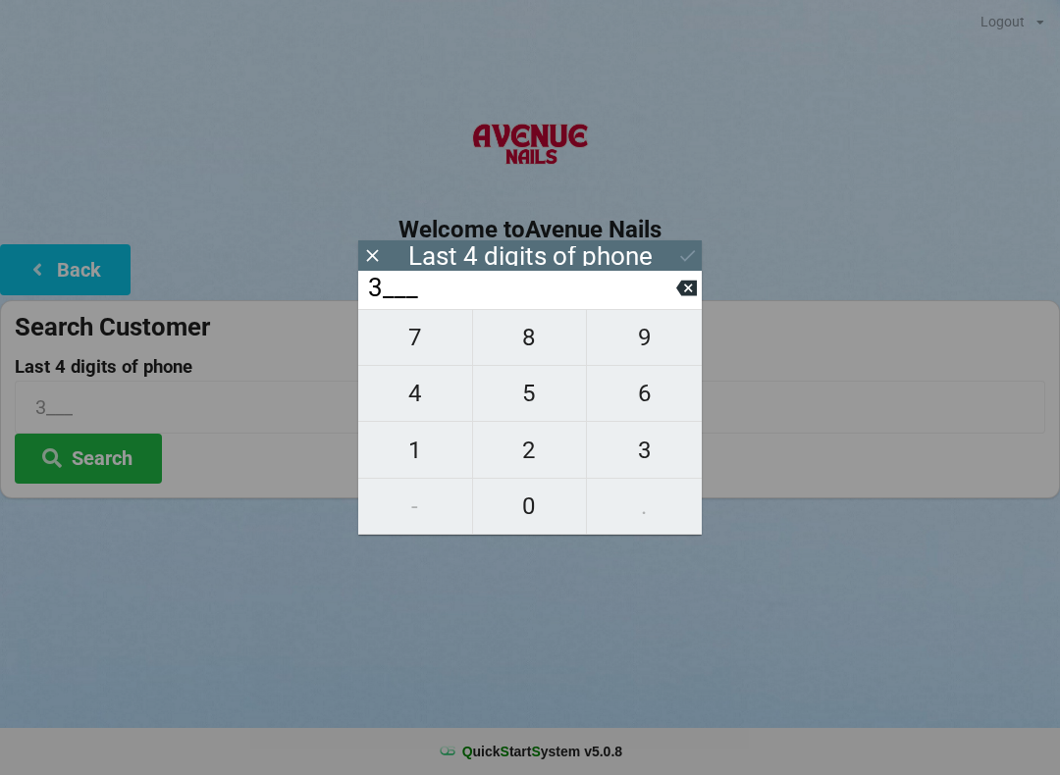
type input "38__"
click at [426, 336] on span "7" at bounding box center [415, 337] width 114 height 41
type input "387_"
click at [501, 341] on span "8" at bounding box center [530, 337] width 114 height 41
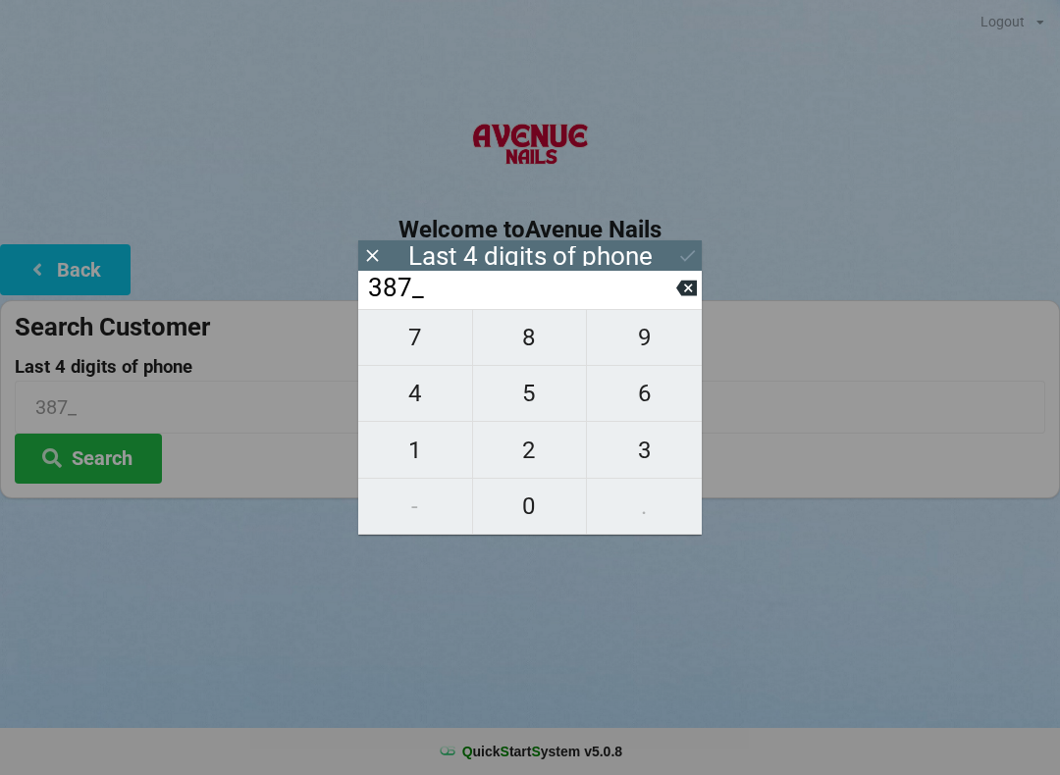
type input "3878"
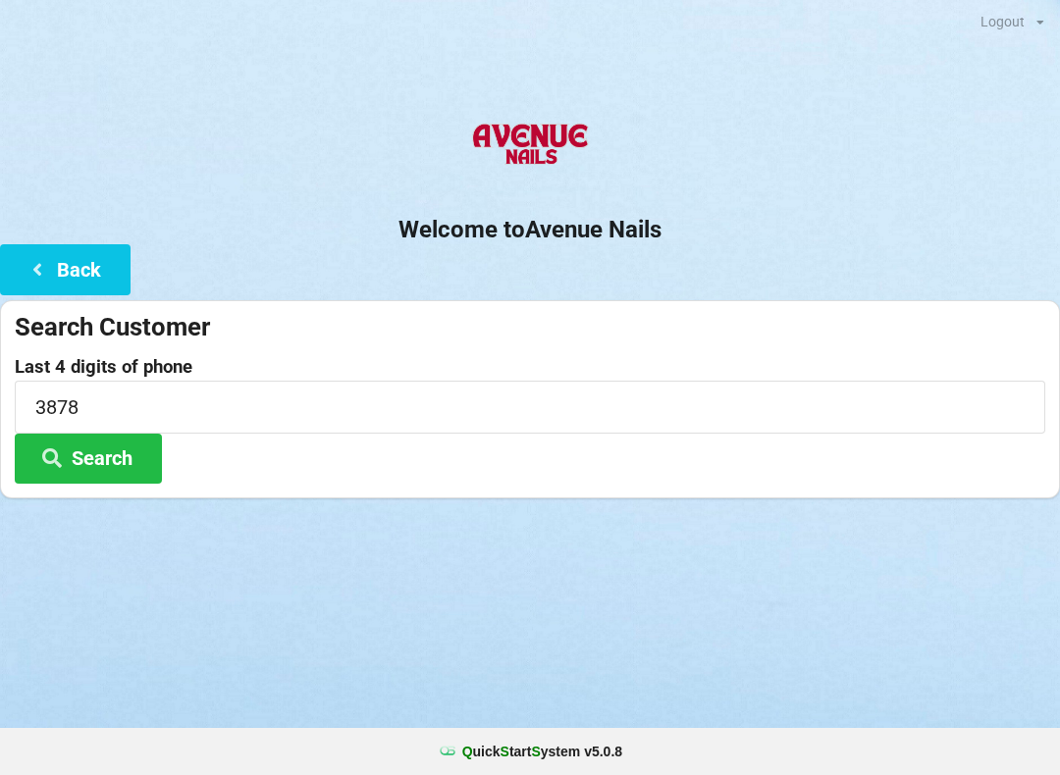
click at [284, 593] on div "Logout Logout Sign-In Welcome to Avenue Nails Back Search Customer Last 4 digit…" at bounding box center [530, 387] width 1060 height 775
click at [110, 453] on button "Search" at bounding box center [88, 459] width 147 height 50
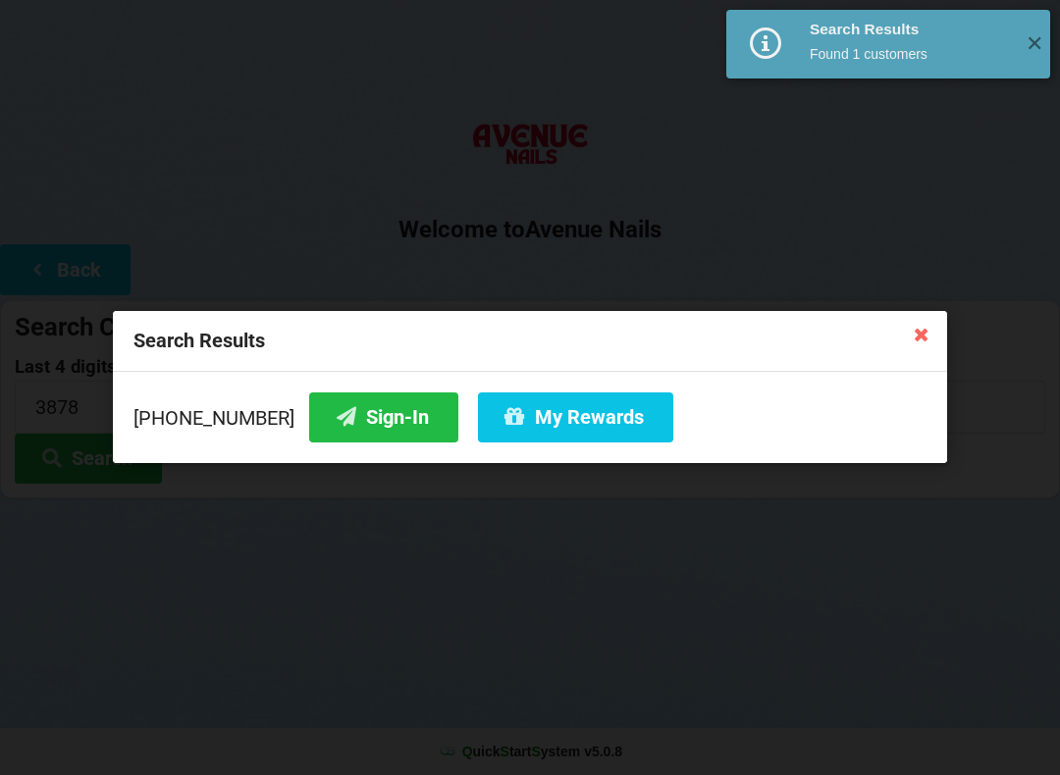
click at [340, 425] on button "Sign-In" at bounding box center [383, 418] width 149 height 50
